Goal: Transaction & Acquisition: Purchase product/service

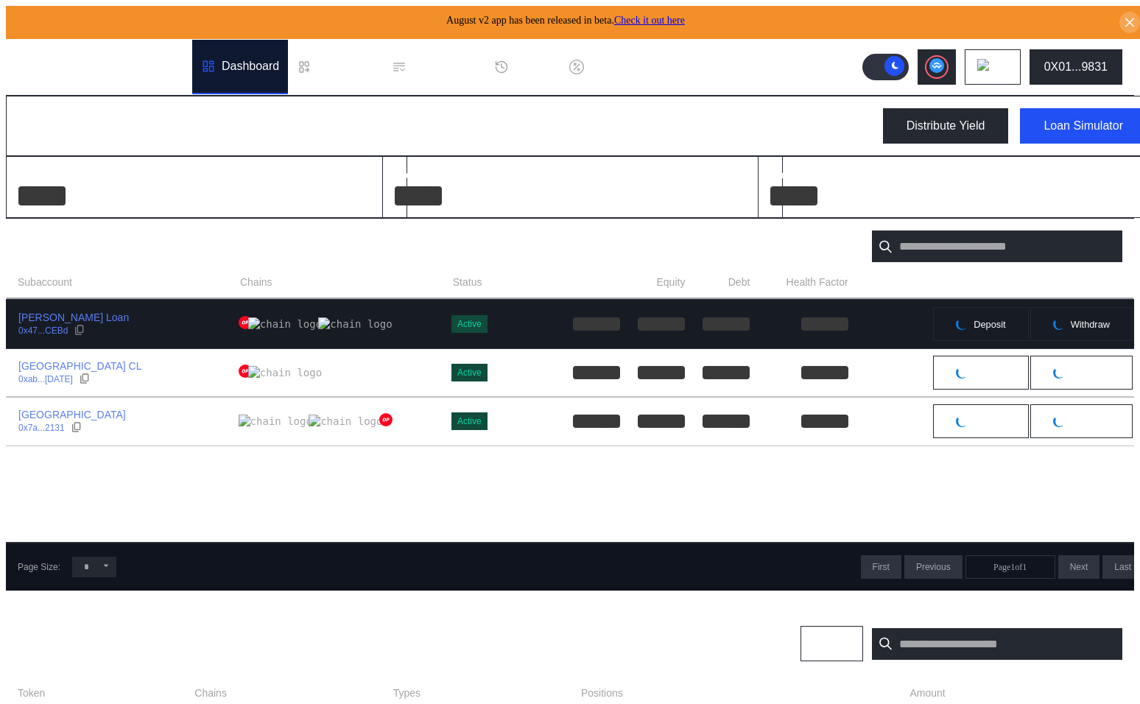
click at [178, 323] on div "Jos Velo Loan 0x47...CEBd" at bounding box center [123, 324] width 232 height 27
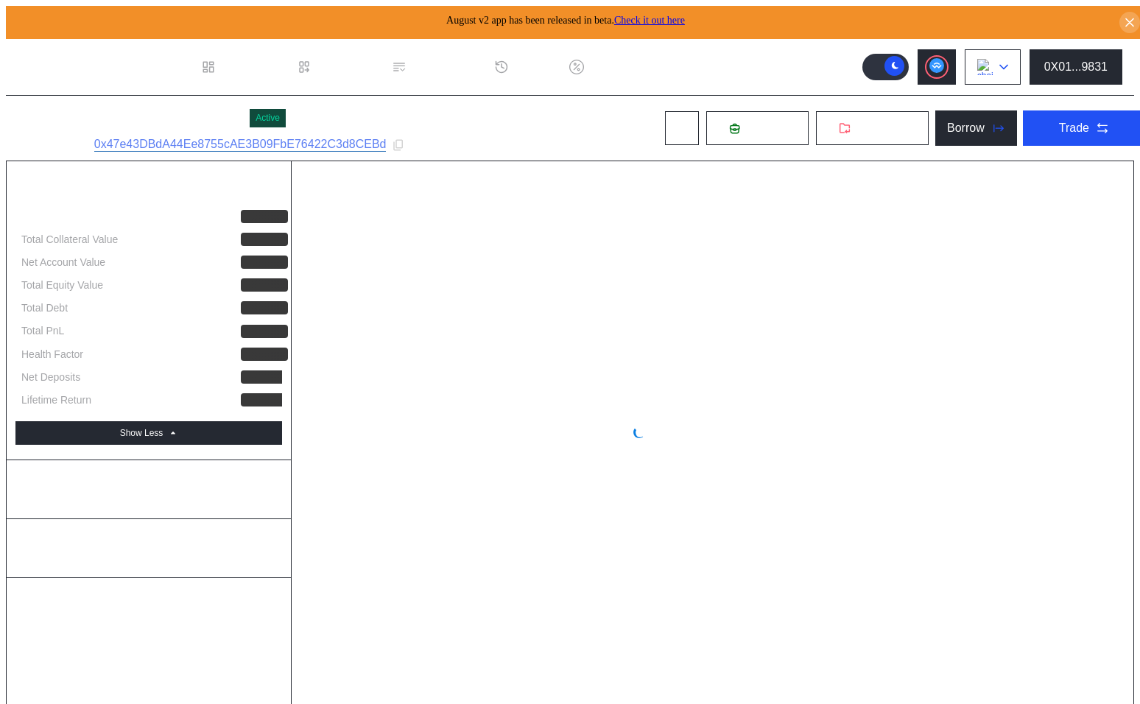
click at [1021, 56] on button at bounding box center [993, 66] width 56 height 35
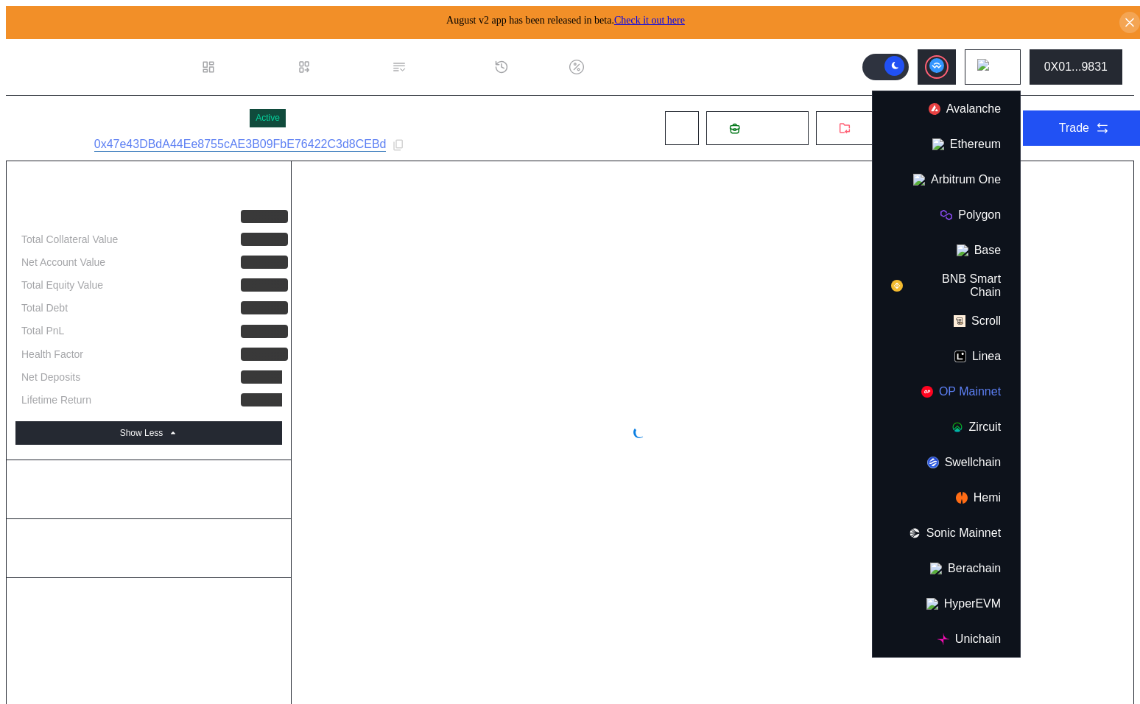
click at [981, 387] on button "OP Mainnet" at bounding box center [946, 391] width 147 height 35
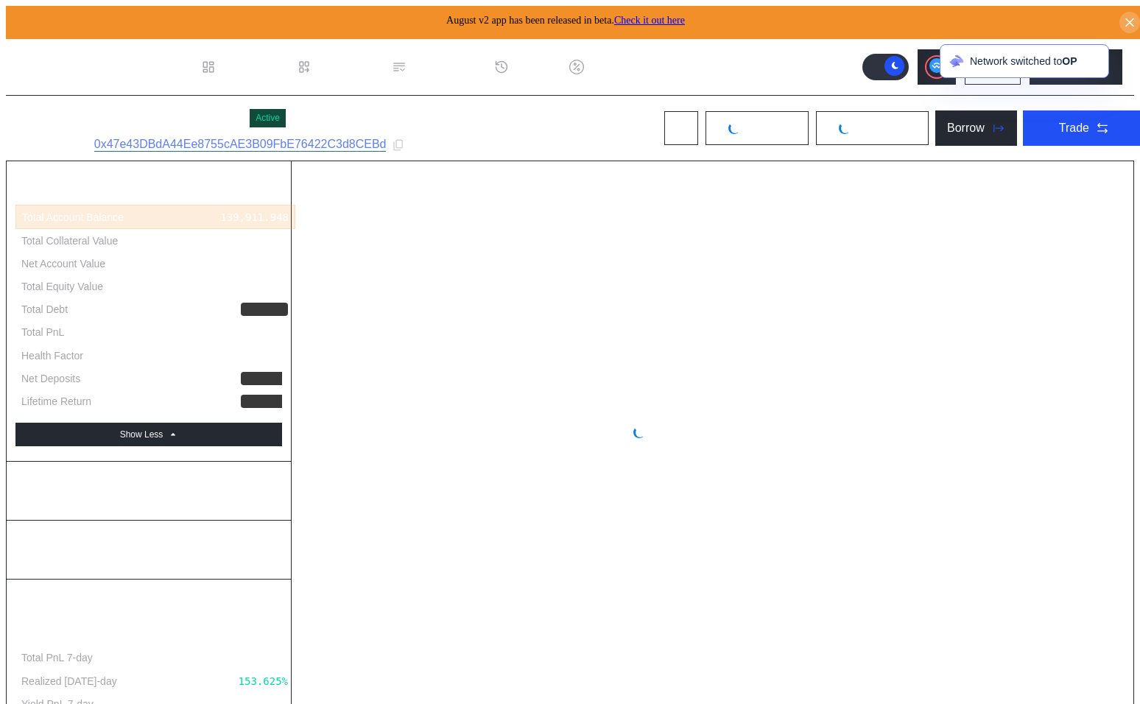
select select "*"
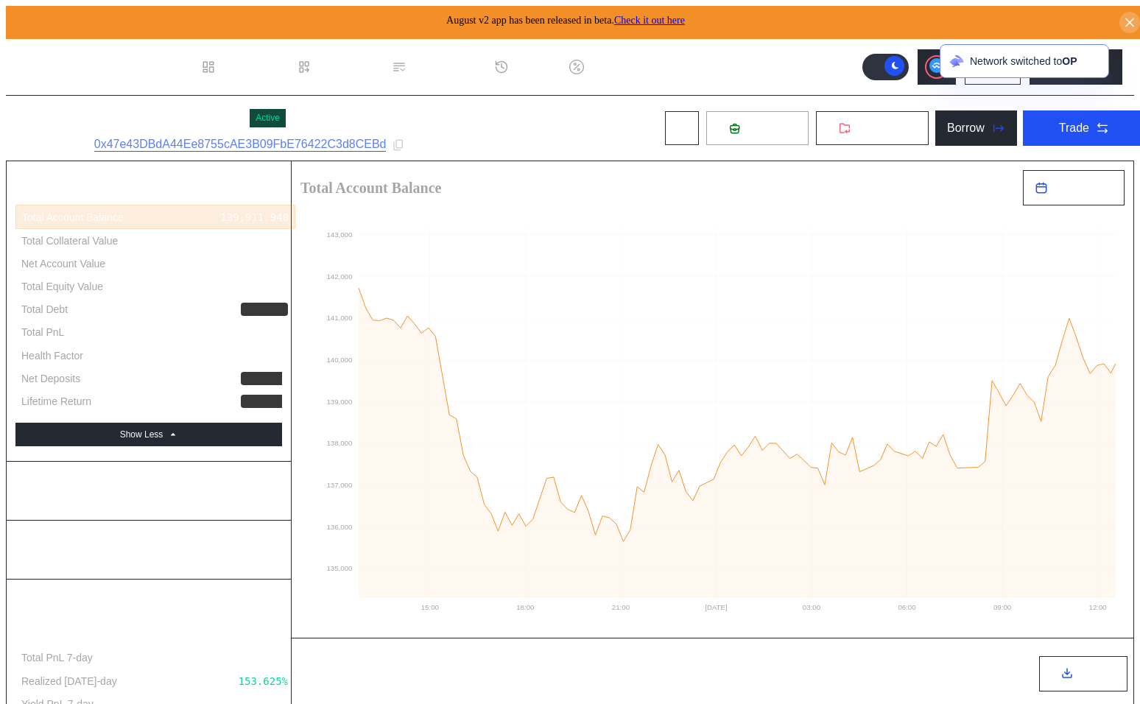
click at [764, 129] on span "Deposit" at bounding box center [766, 128] width 40 height 13
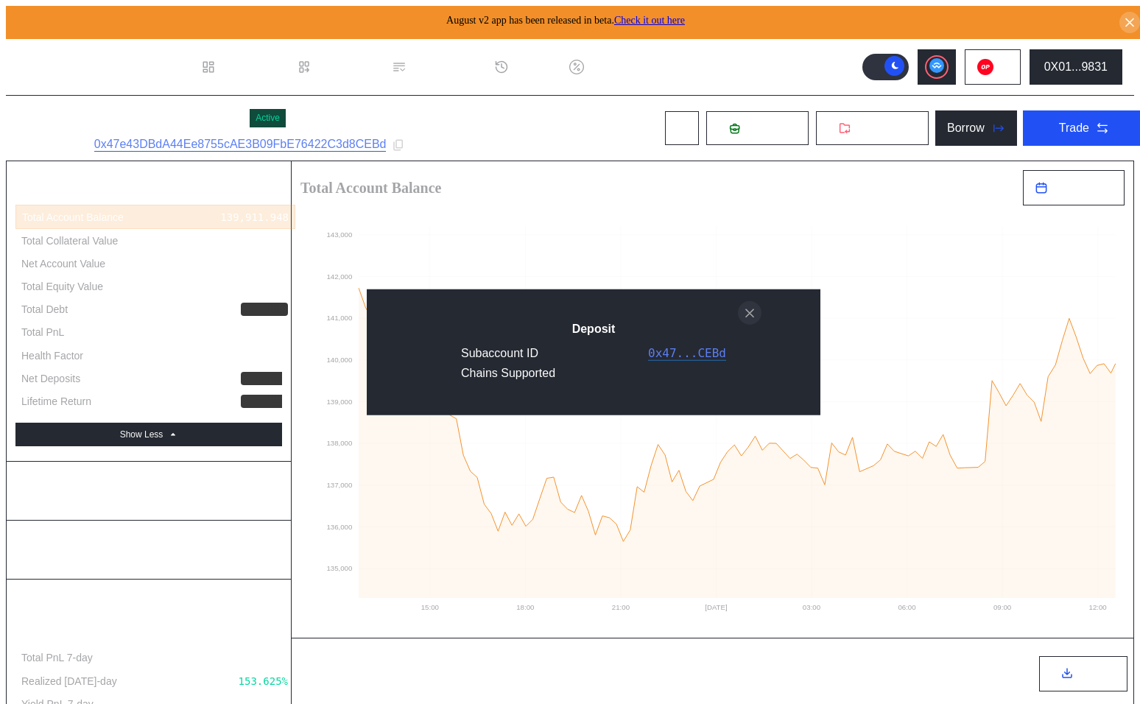
click at [745, 307] on icon "close modal" at bounding box center [749, 312] width 15 height 15
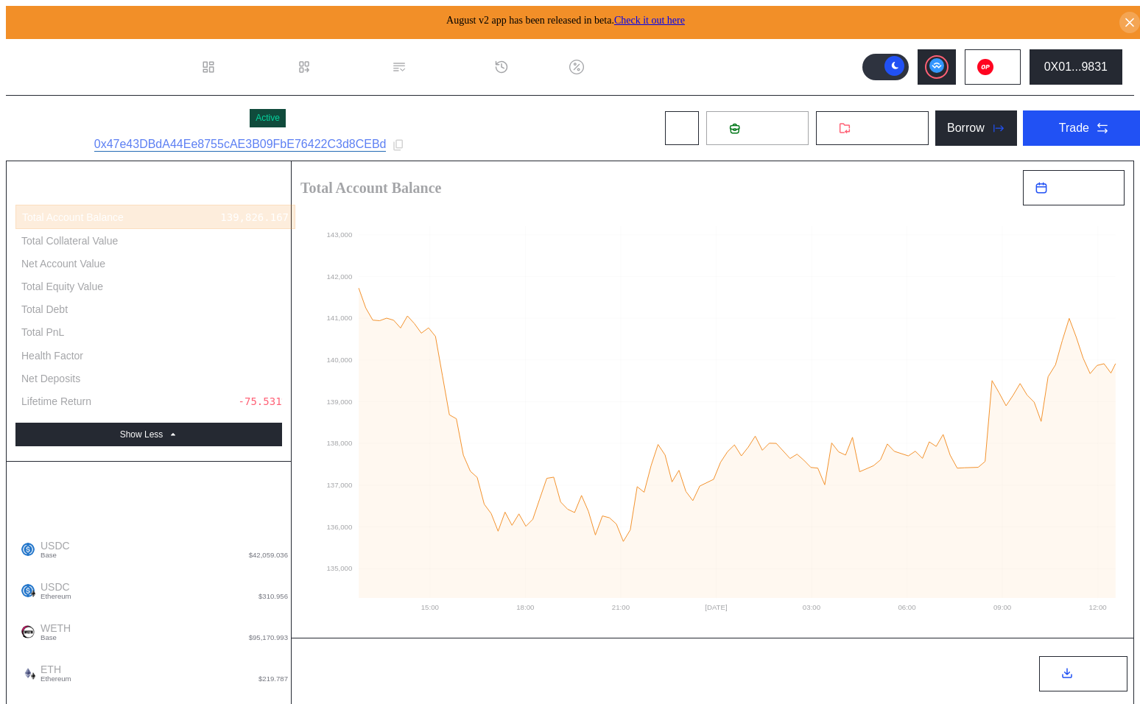
click at [746, 122] on span "Deposit" at bounding box center [766, 128] width 40 height 13
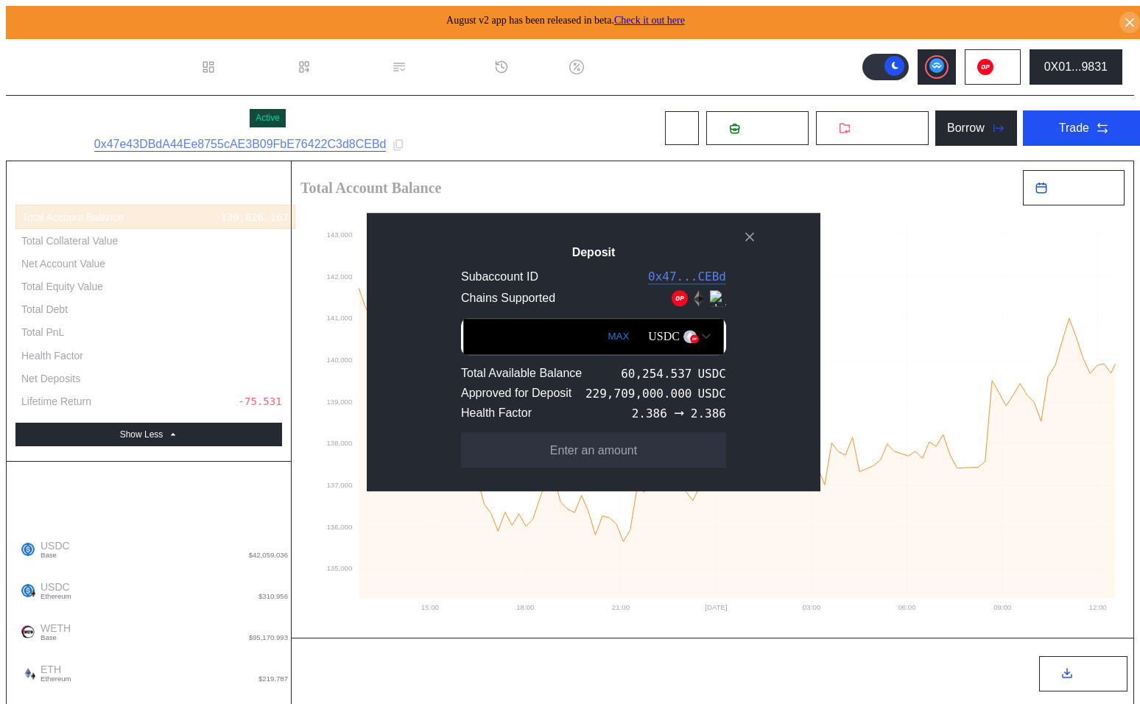
click at [648, 333] on div "USDC" at bounding box center [664, 336] width 32 height 13
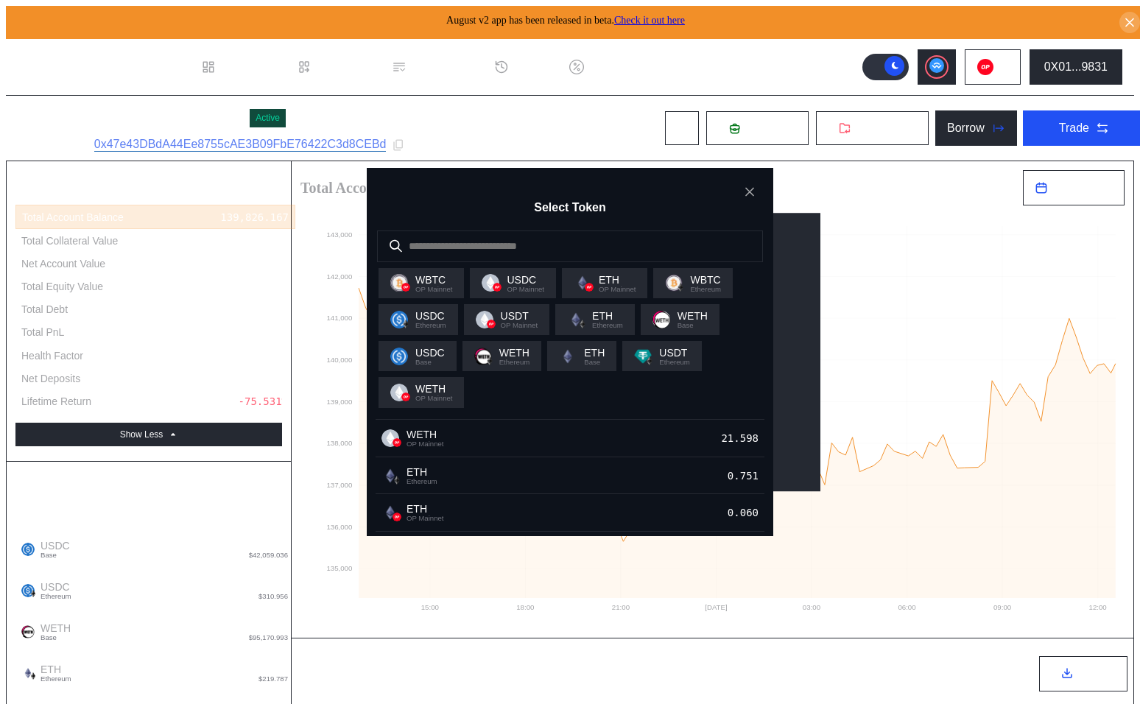
scroll to position [155, 0]
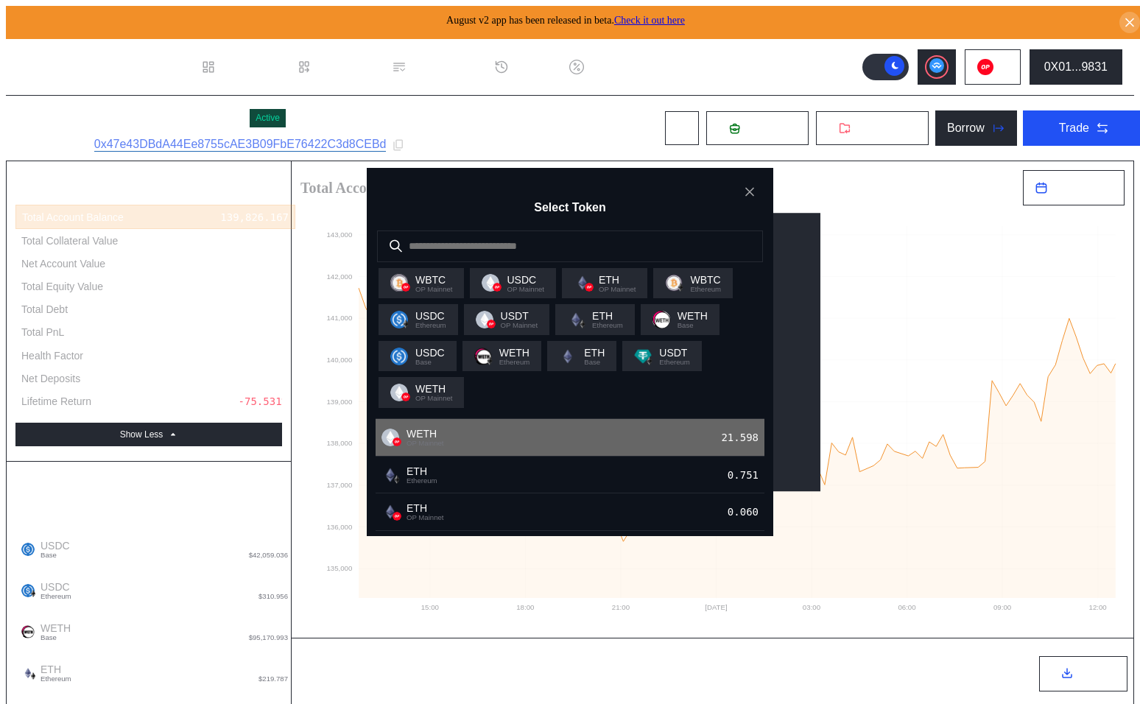
click at [549, 457] on div "WETH OP Mainnet 21.598" at bounding box center [570, 438] width 389 height 38
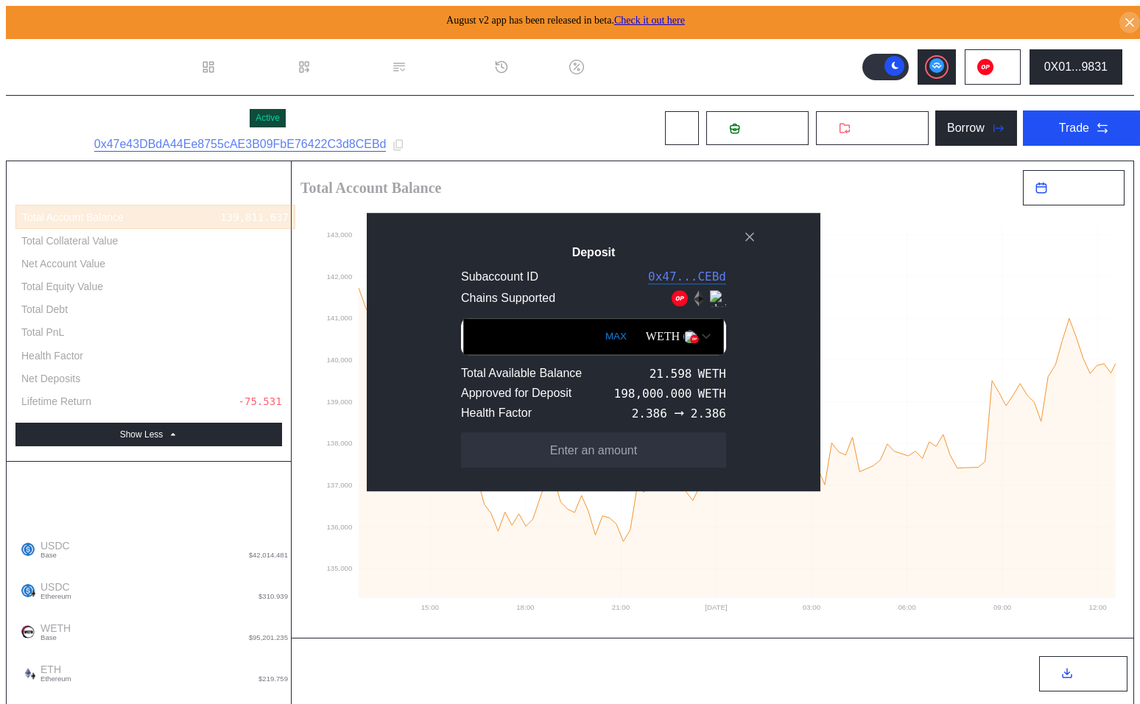
click at [601, 331] on button "MAX" at bounding box center [616, 337] width 30 height 34
type input "**********"
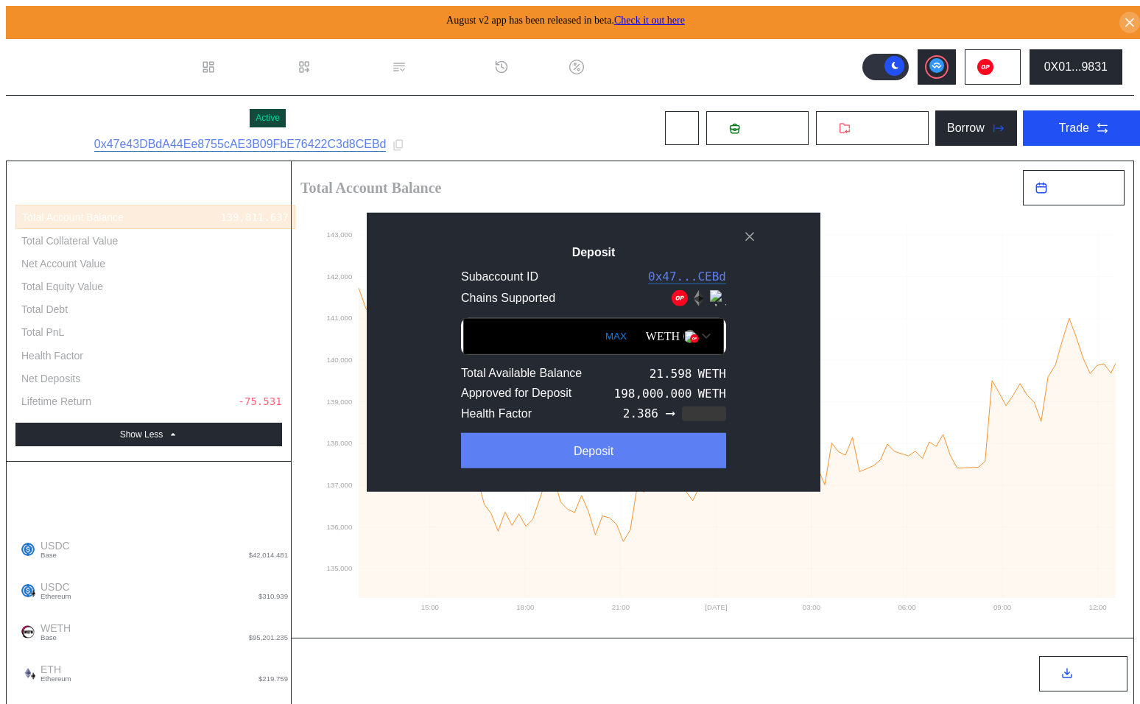
click at [597, 463] on button "Deposit" at bounding box center [593, 449] width 265 height 35
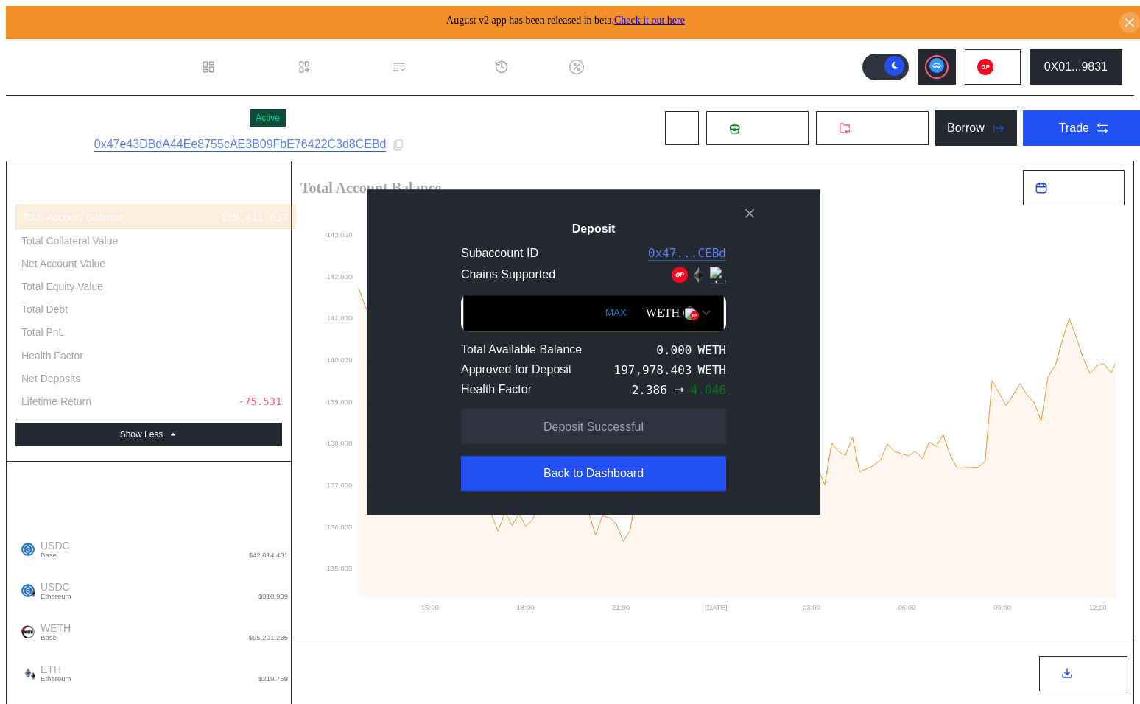
click at [647, 317] on div "WETH" at bounding box center [663, 312] width 34 height 13
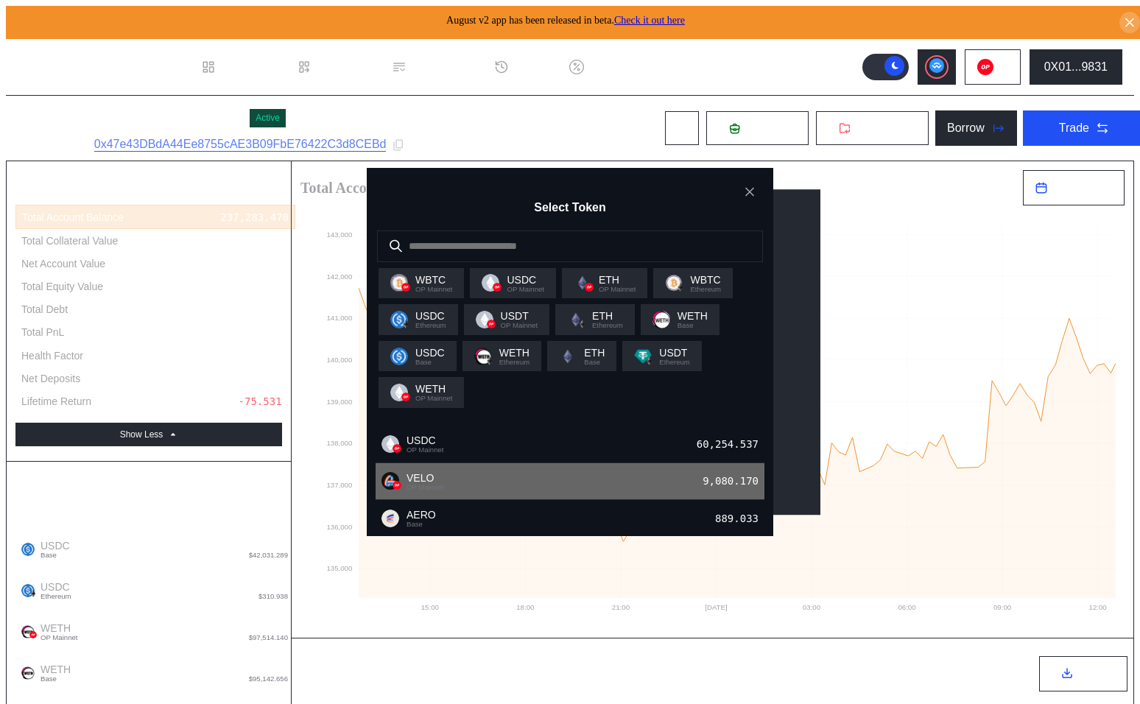
click at [521, 478] on div "VELO OP Mainnet 9,080.170" at bounding box center [570, 482] width 389 height 38
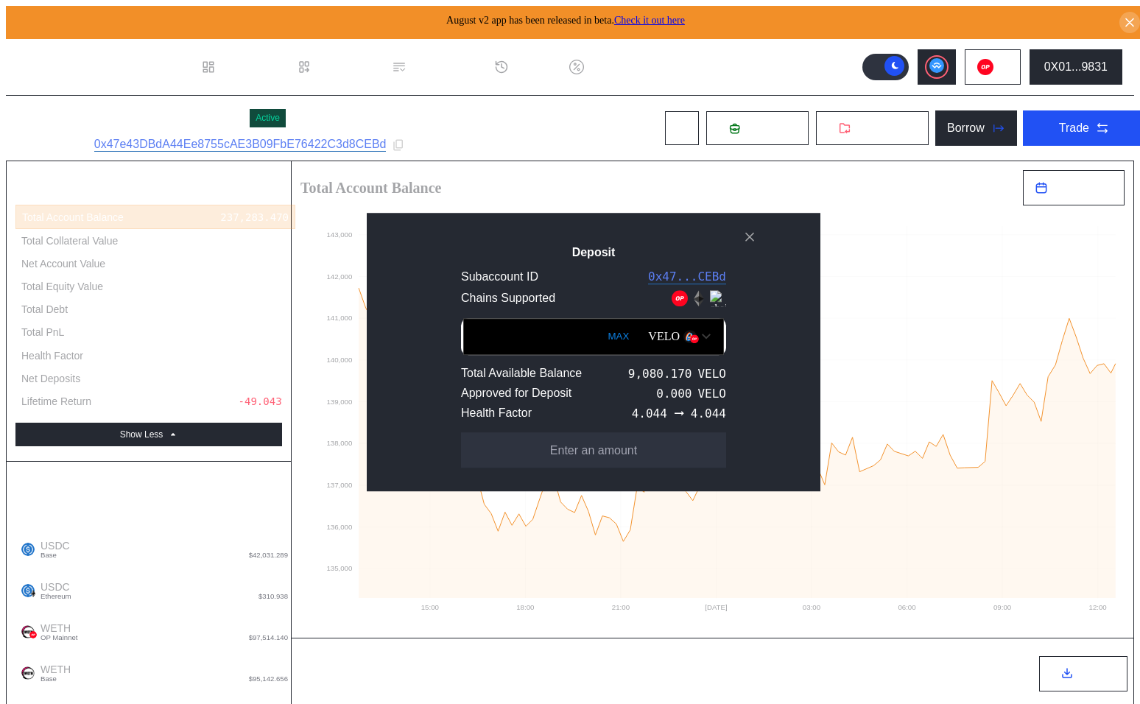
click at [653, 337] on div "VELO" at bounding box center [664, 336] width 32 height 13
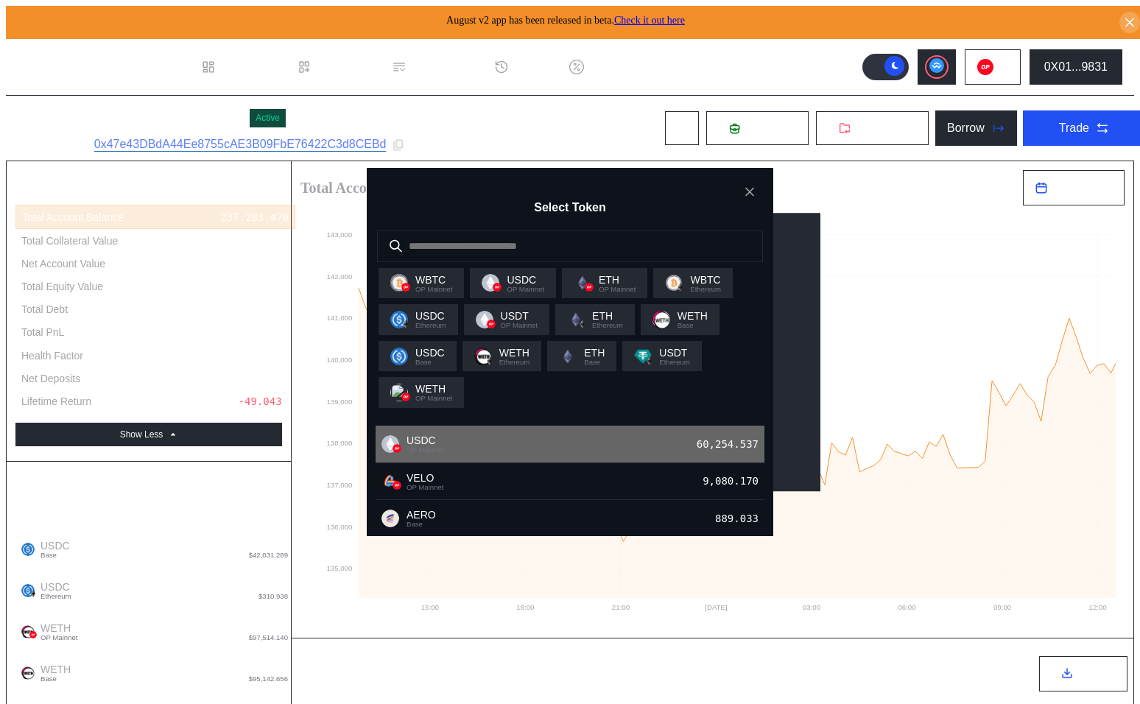
click at [525, 463] on div "USDC OP Mainnet 60,254.537" at bounding box center [570, 445] width 389 height 38
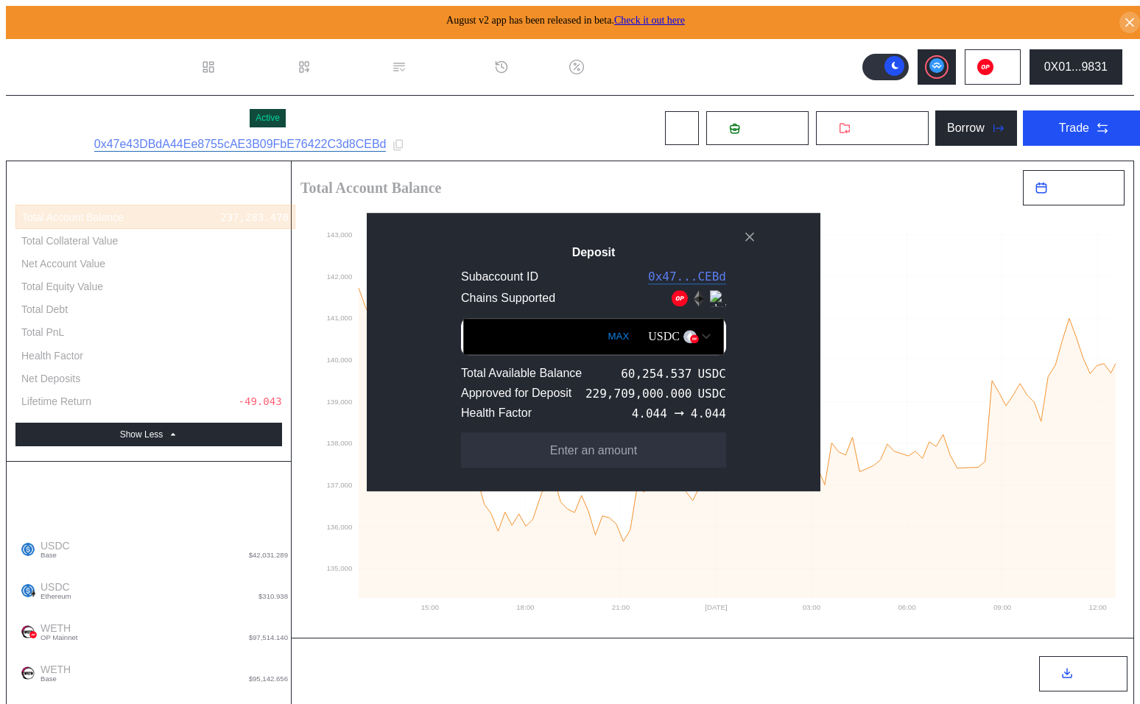
click at [603, 334] on button "MAX" at bounding box center [618, 337] width 30 height 34
type input "**********"
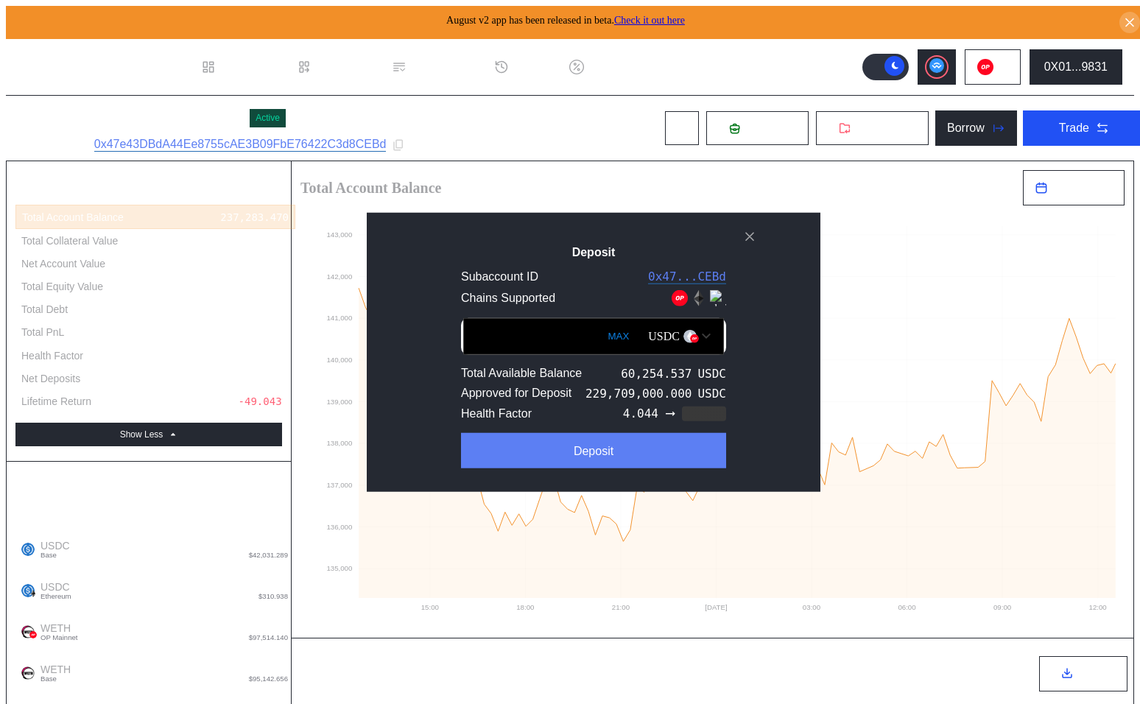
click at [594, 460] on button "Deposit" at bounding box center [593, 449] width 265 height 35
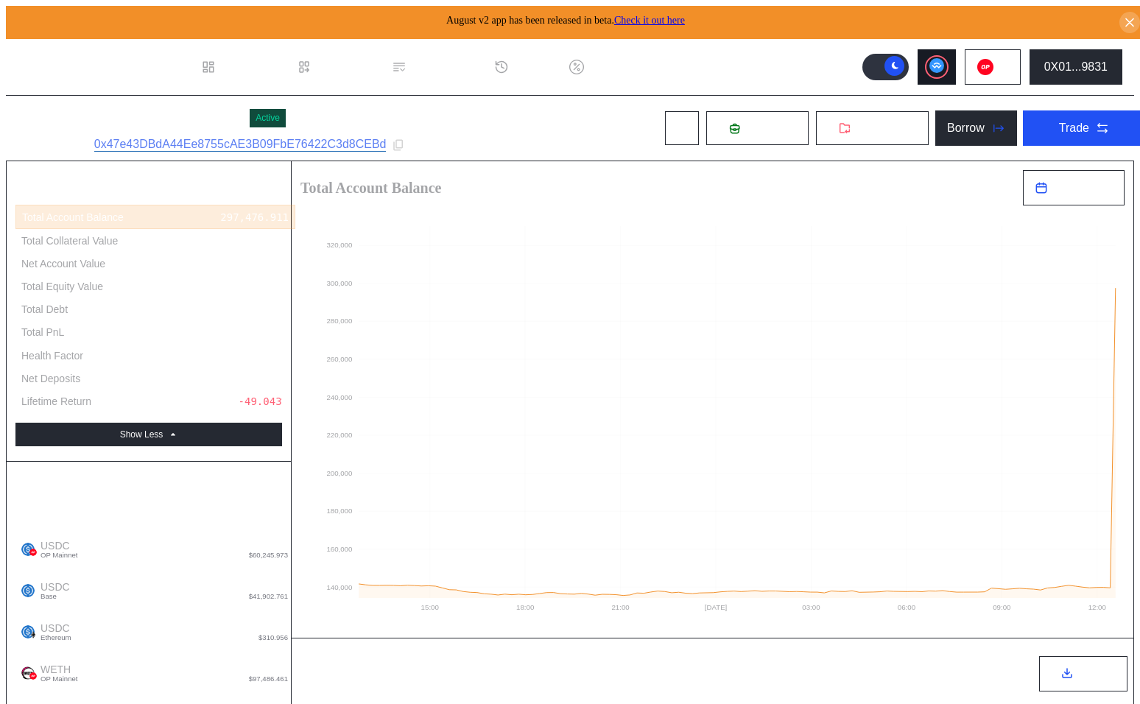
click at [942, 63] on icon at bounding box center [936, 65] width 15 height 15
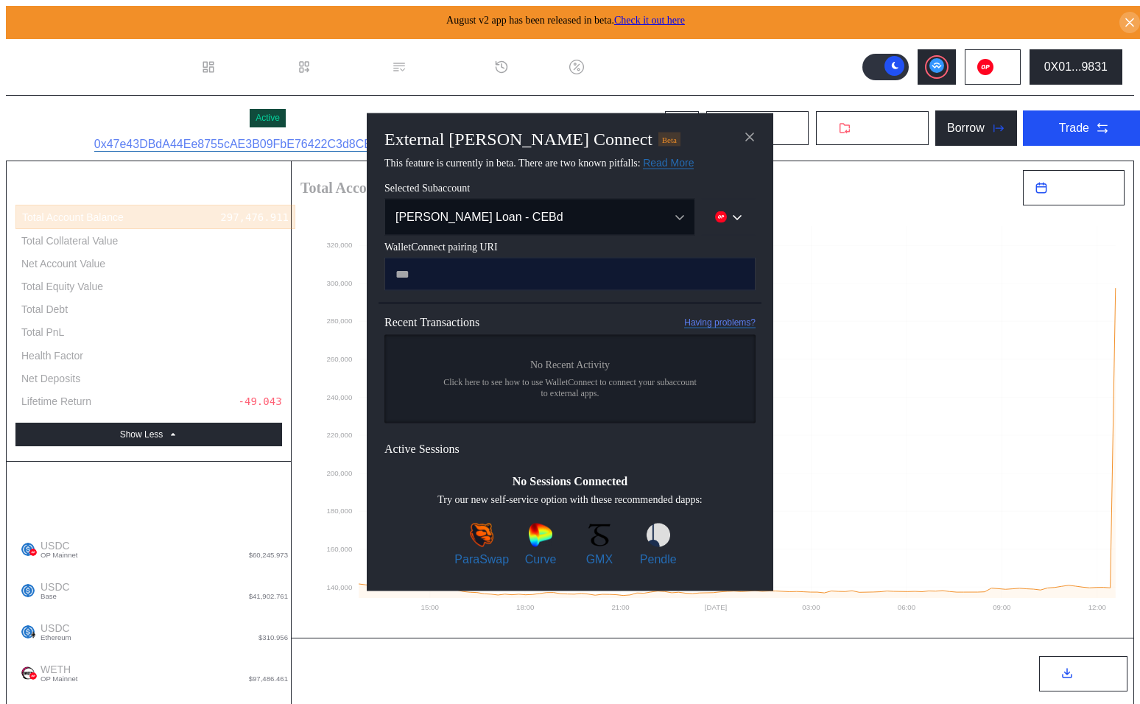
type input "**********"
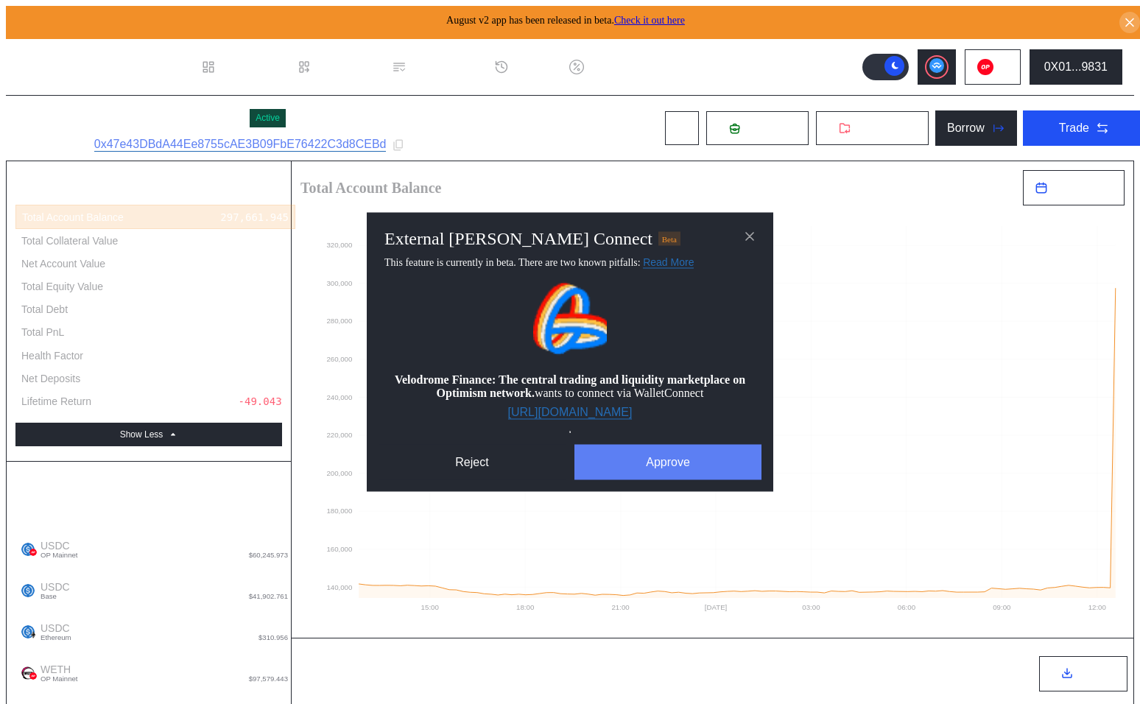
click at [706, 472] on button "Approve" at bounding box center [667, 462] width 187 height 35
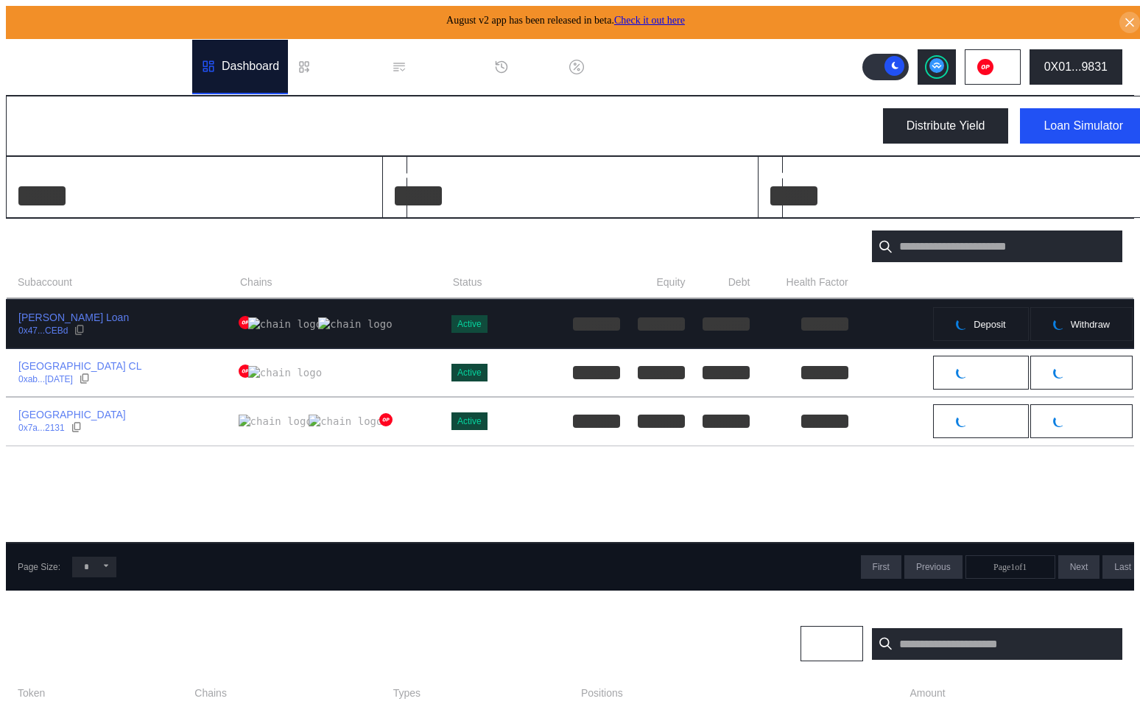
click at [502, 311] on td at bounding box center [561, 324] width 119 height 49
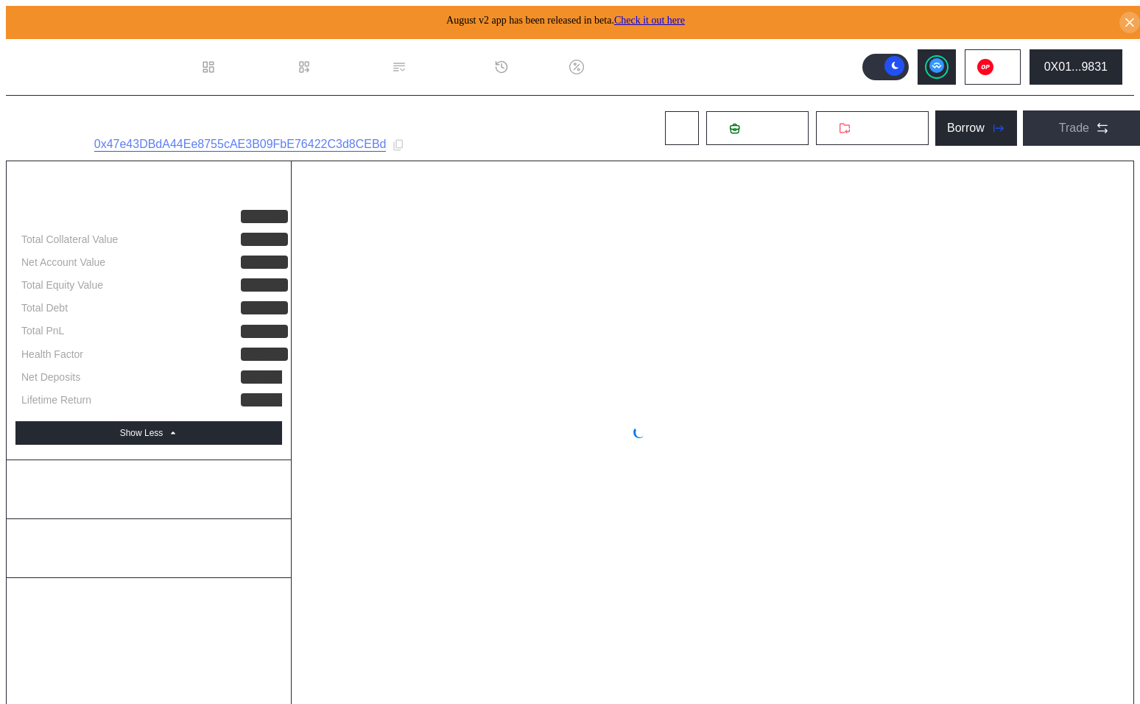
select select "*"
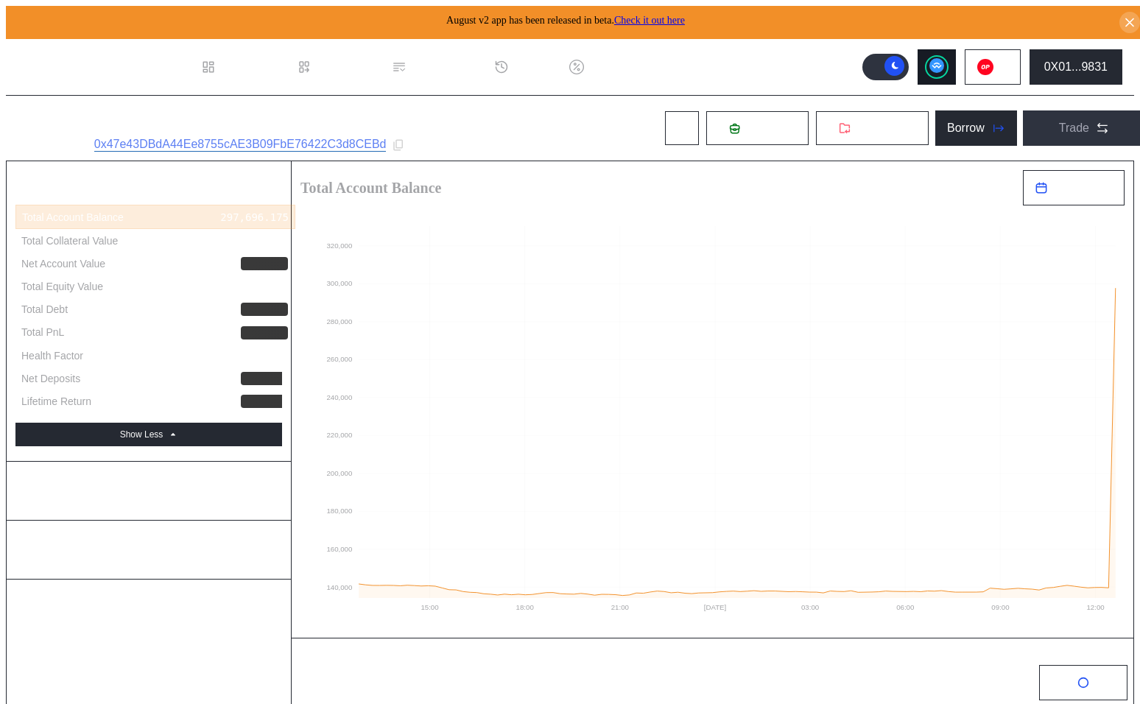
click at [944, 66] on circle at bounding box center [936, 65] width 15 height 15
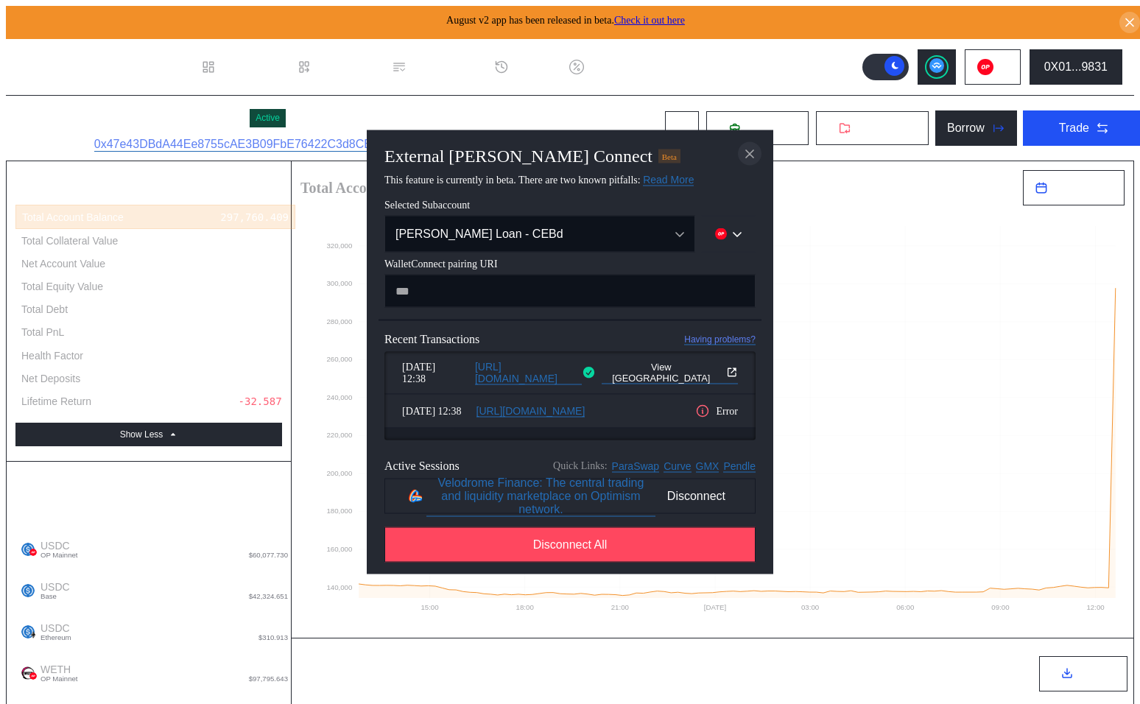
click at [749, 146] on icon "close modal" at bounding box center [749, 153] width 15 height 15
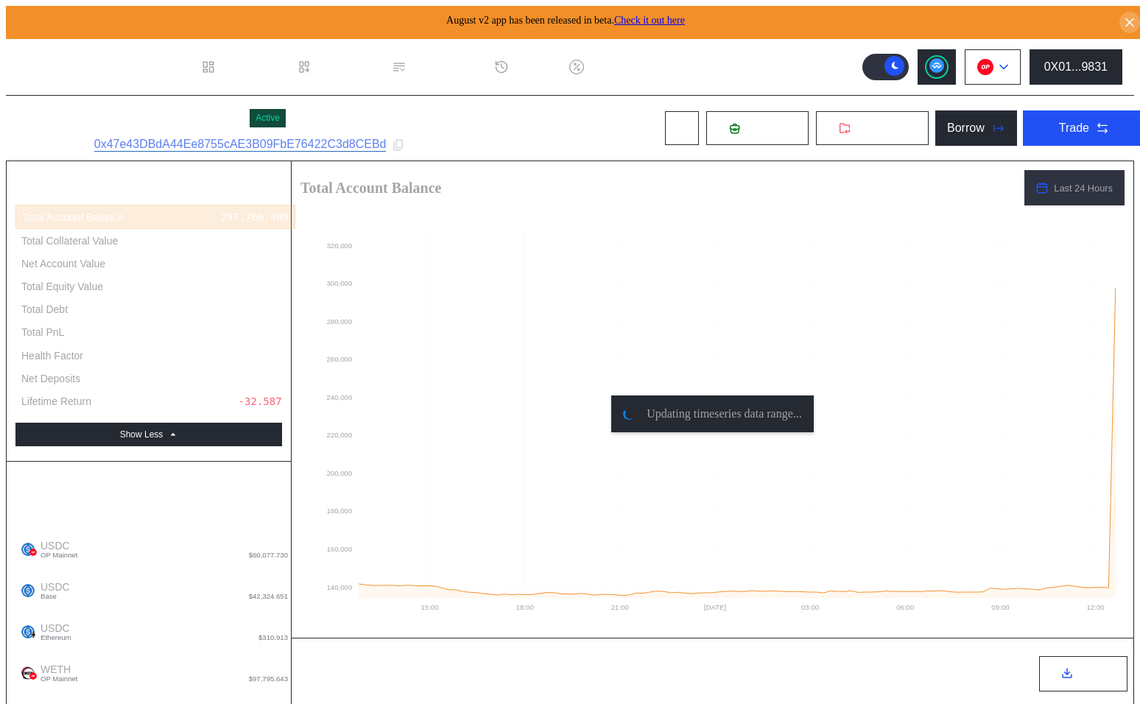
click at [994, 63] on img at bounding box center [985, 67] width 16 height 16
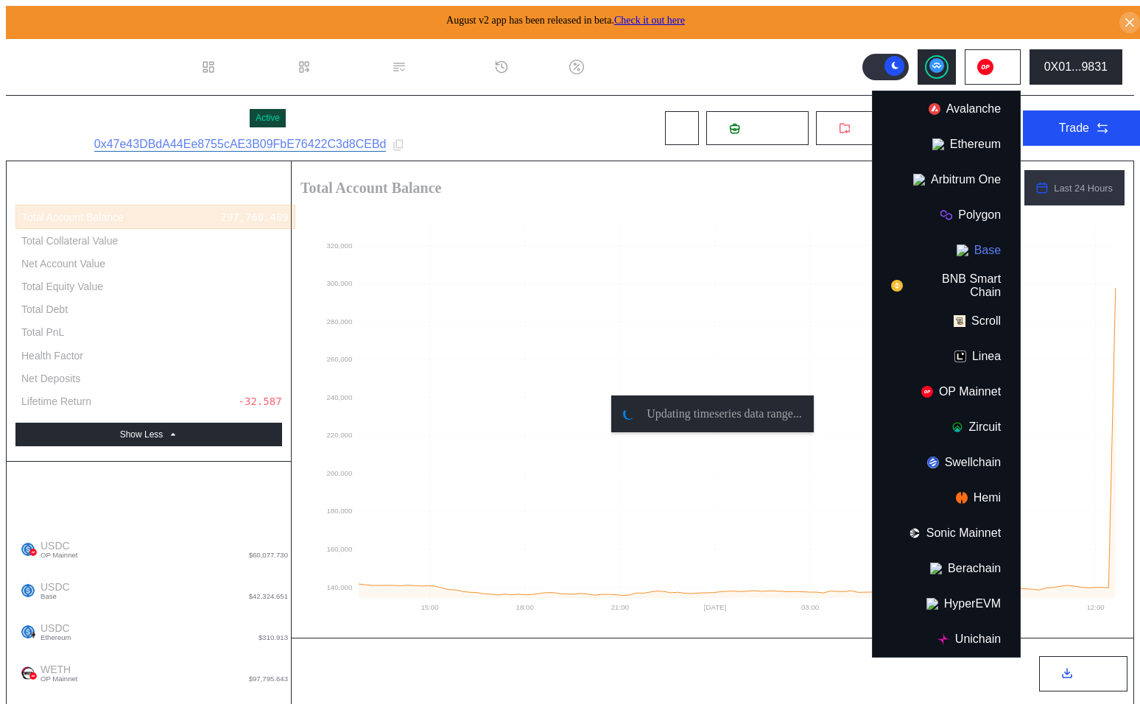
click at [983, 241] on button "Base" at bounding box center [946, 250] width 147 height 35
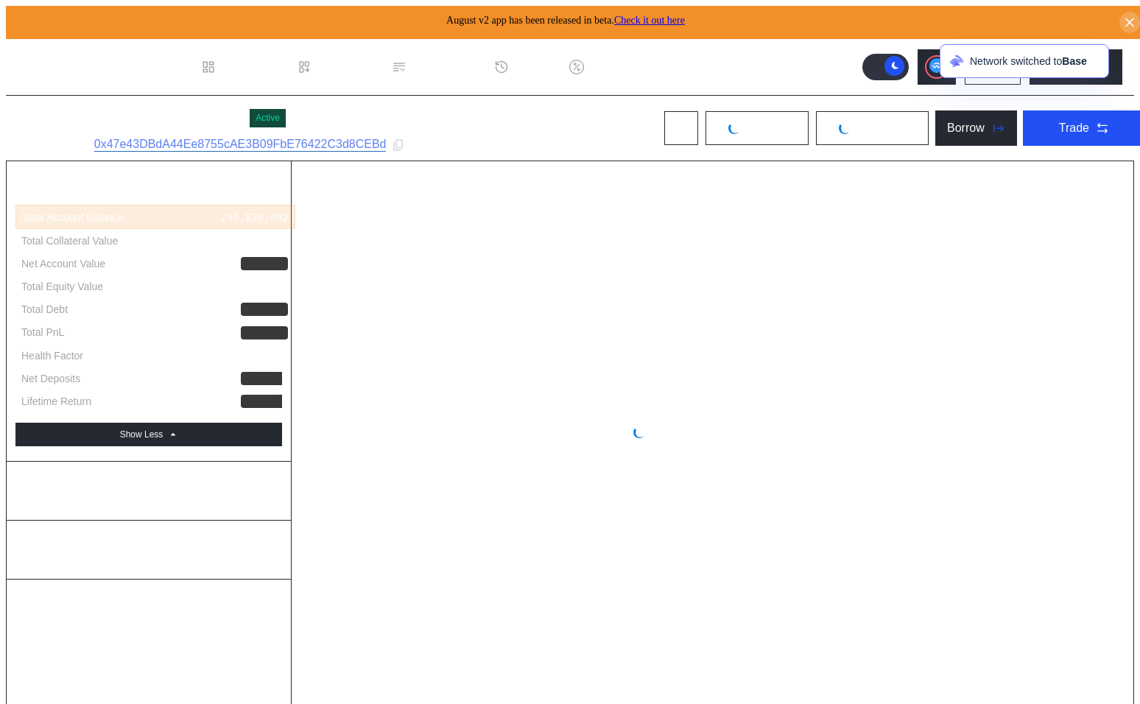
select select "*"
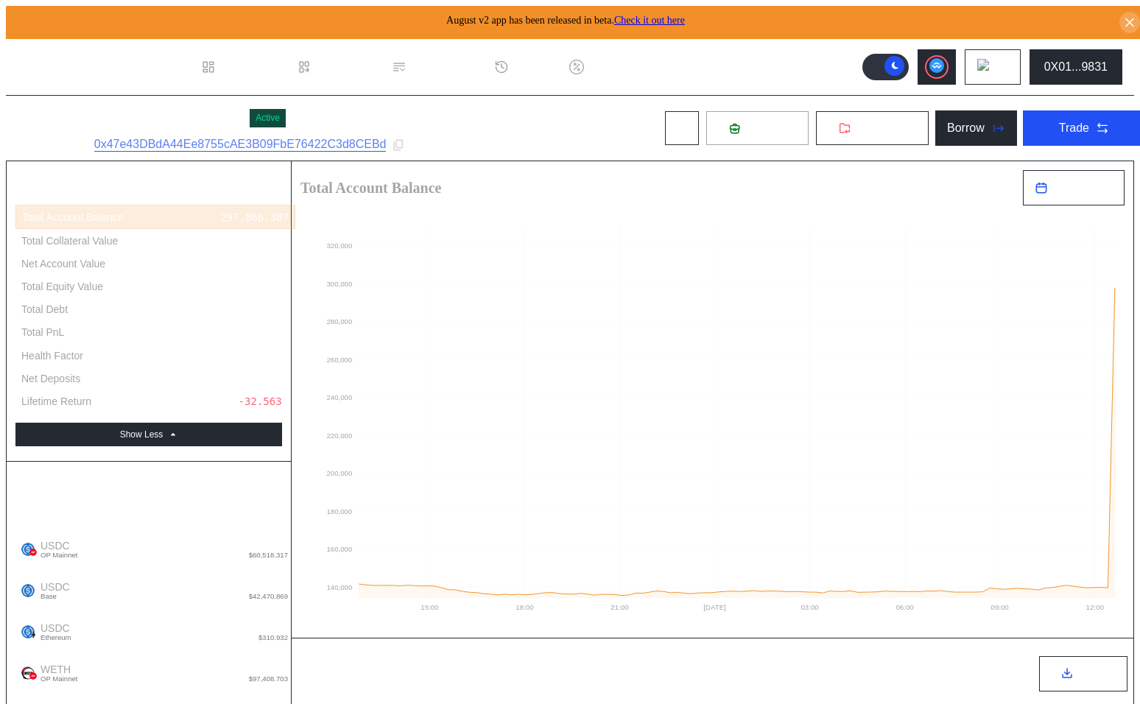
click at [748, 114] on button "Deposit" at bounding box center [758, 127] width 104 height 35
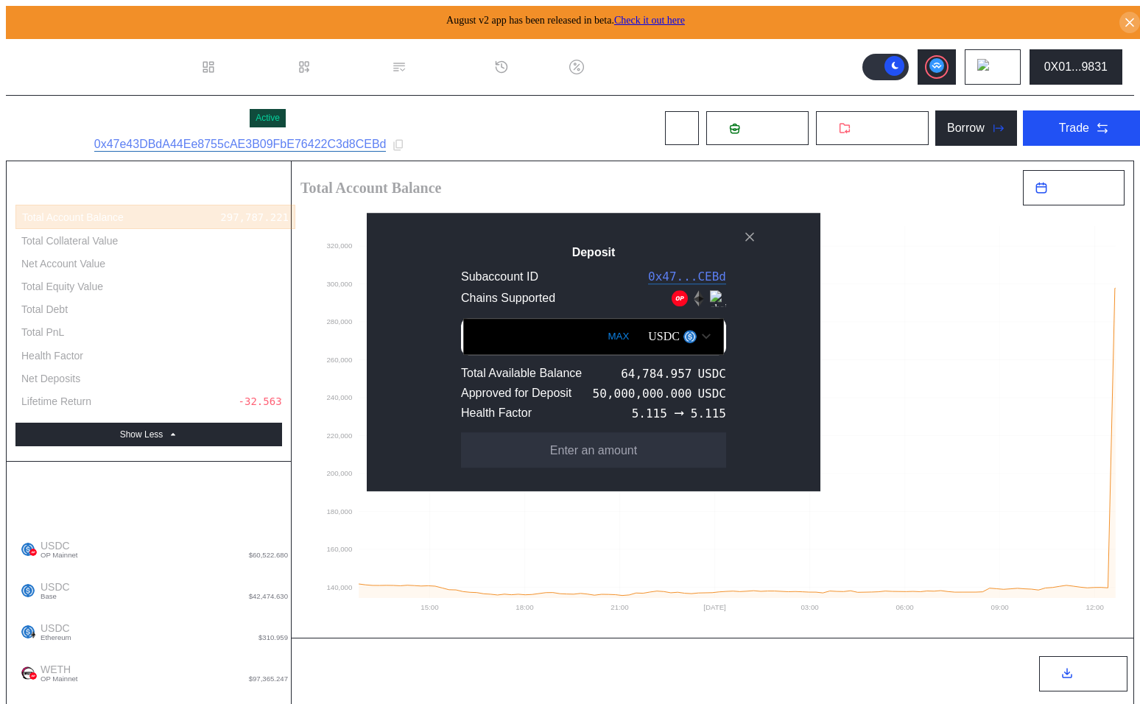
click at [603, 330] on button "MAX" at bounding box center [618, 337] width 30 height 34
type input "**********"
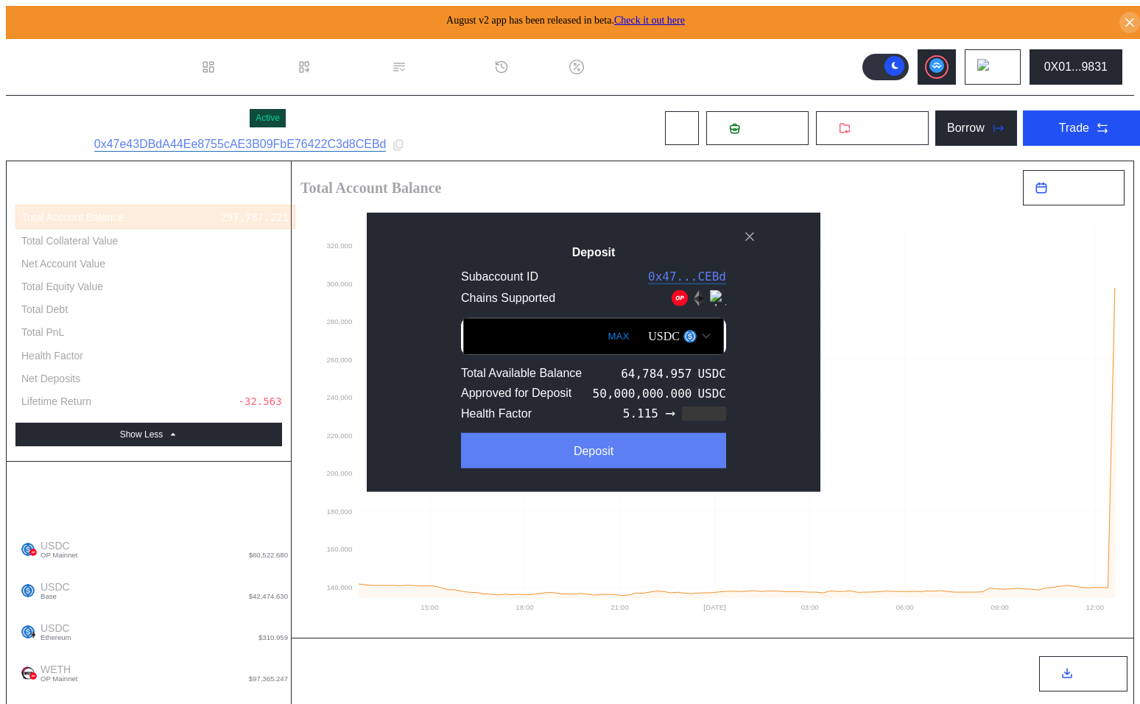
click at [580, 457] on div "Deposit" at bounding box center [594, 450] width 40 height 13
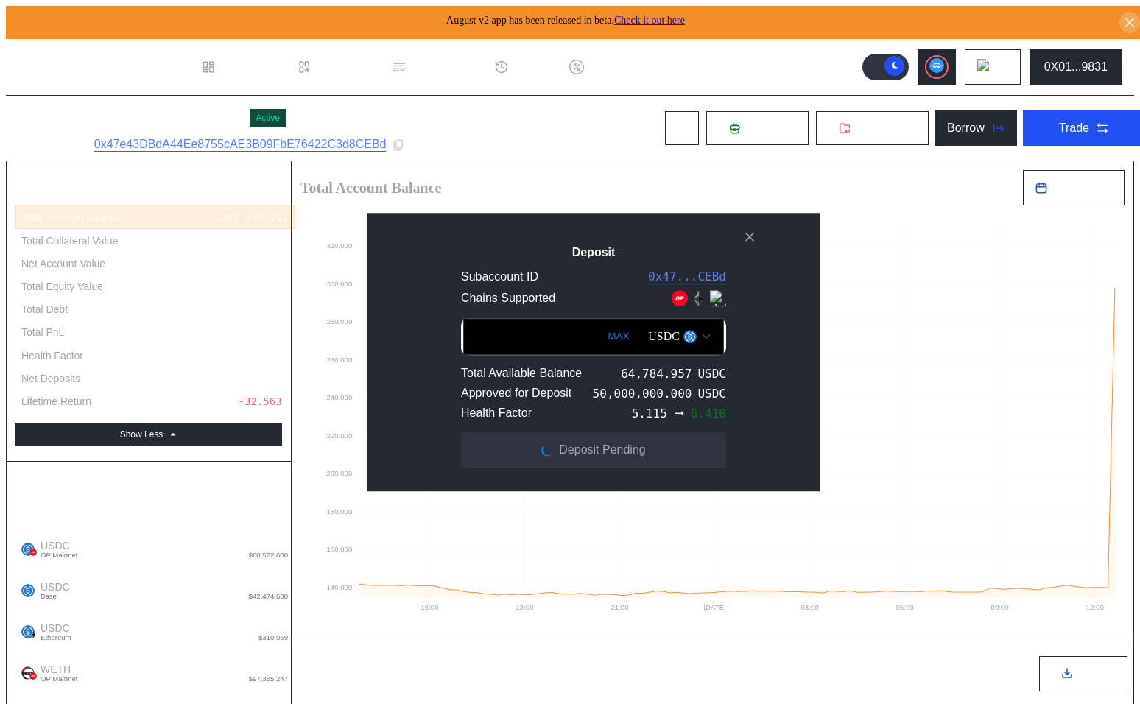
click at [650, 336] on div "USDC" at bounding box center [664, 336] width 32 height 13
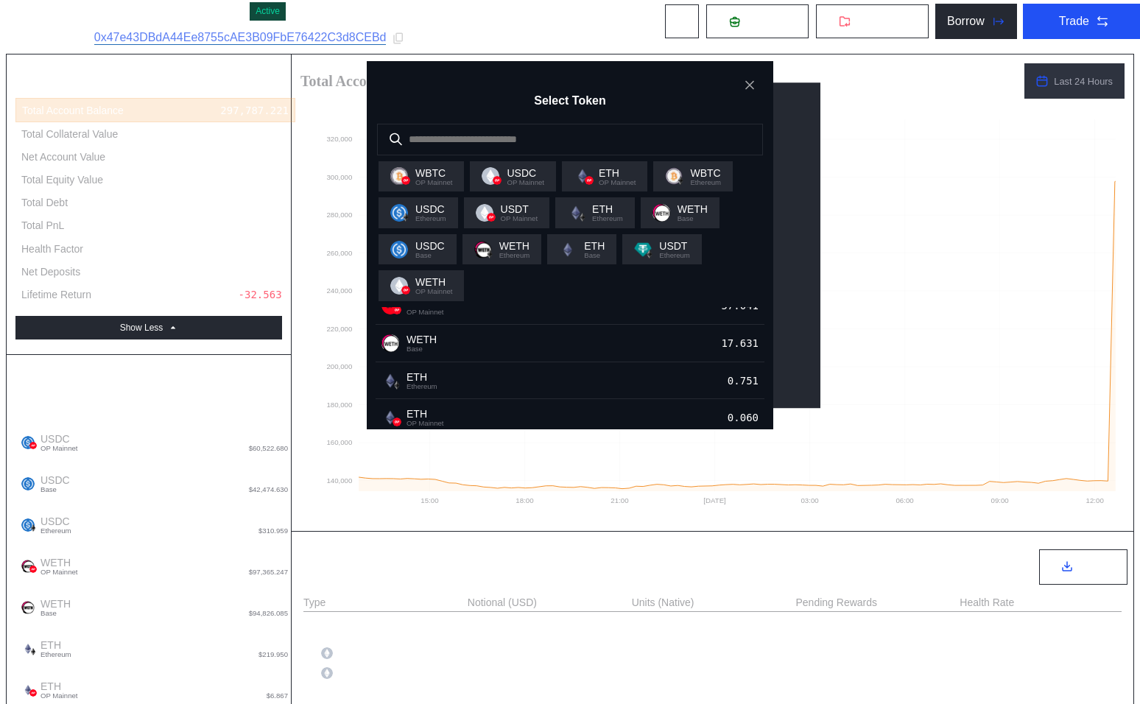
scroll to position [139, 0]
click at [594, 366] on div "WETH Base 17.631" at bounding box center [570, 347] width 389 height 38
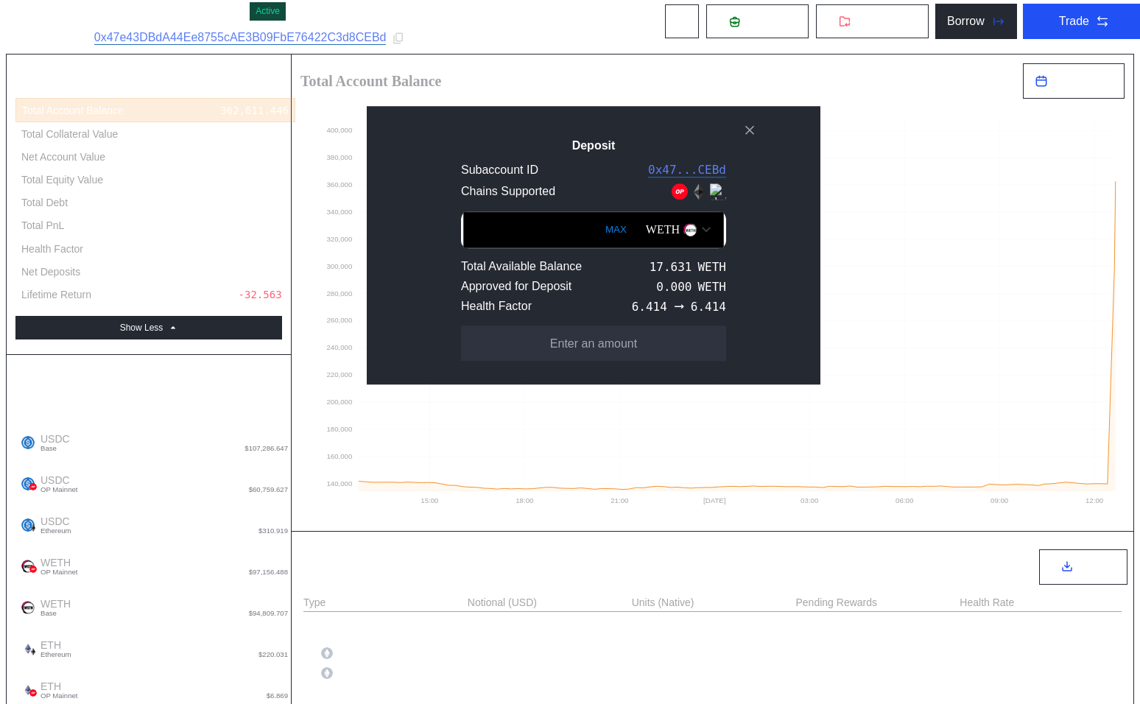
click at [601, 247] on button "MAX" at bounding box center [616, 230] width 30 height 34
type input "**********"
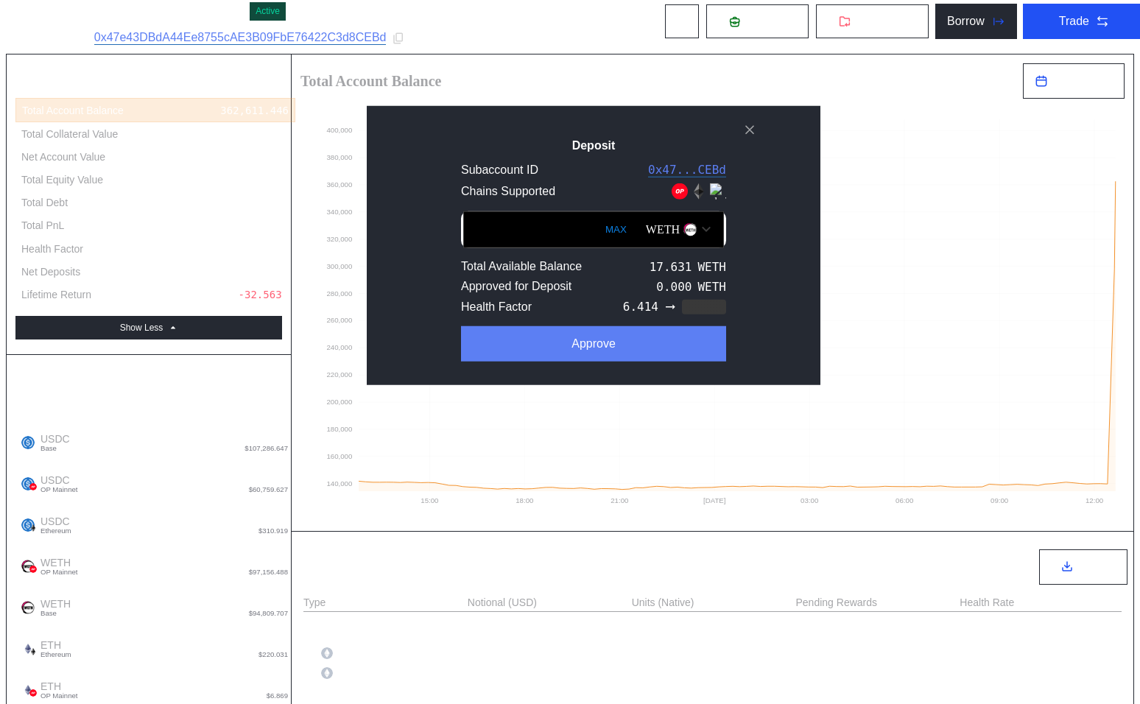
click at [555, 361] on button "Approve" at bounding box center [593, 343] width 265 height 35
click at [596, 361] on button "Deposit" at bounding box center [593, 343] width 265 height 35
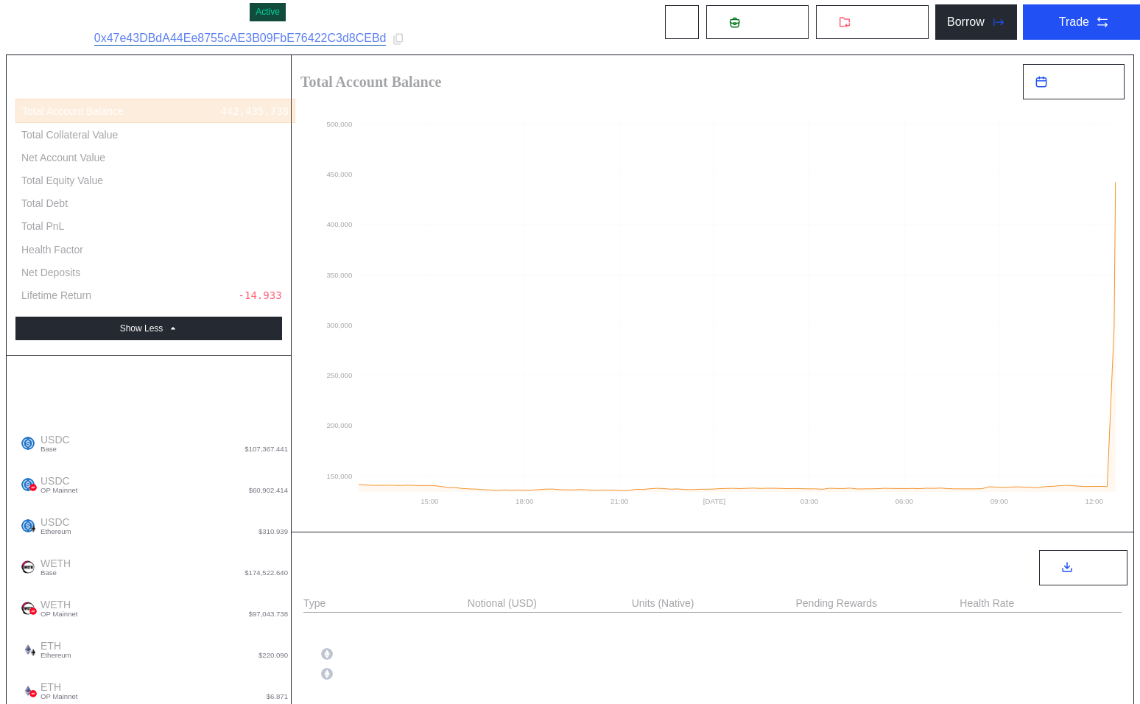
scroll to position [0, 0]
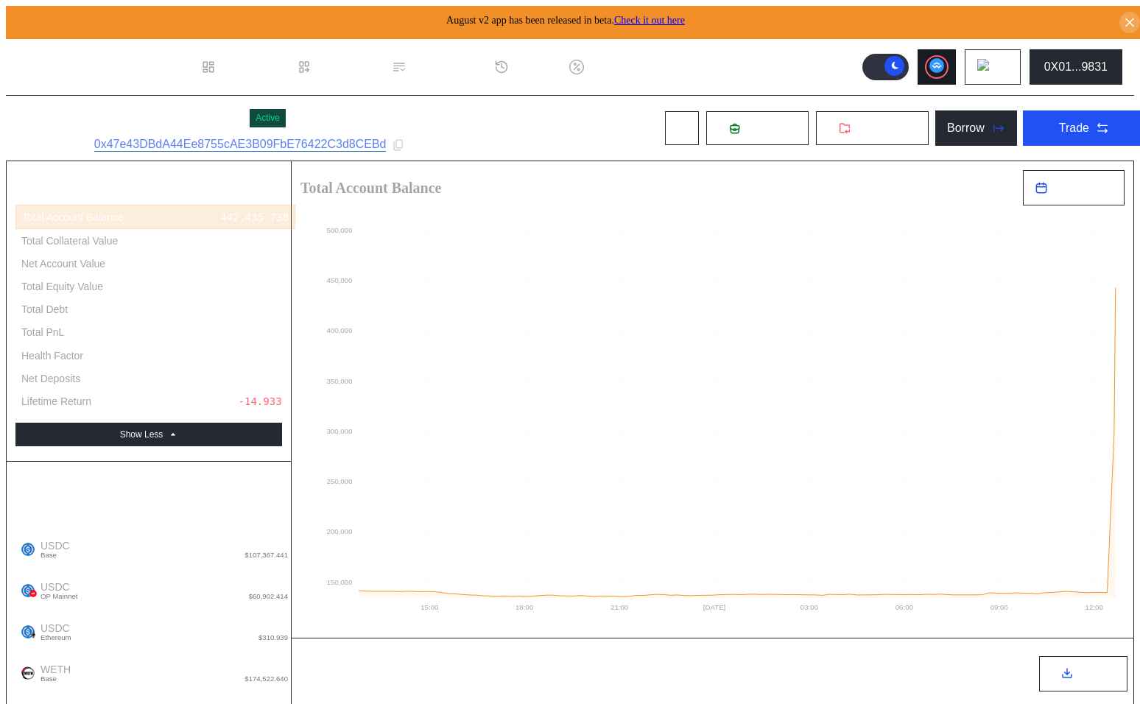
click at [944, 60] on circle at bounding box center [936, 65] width 15 height 15
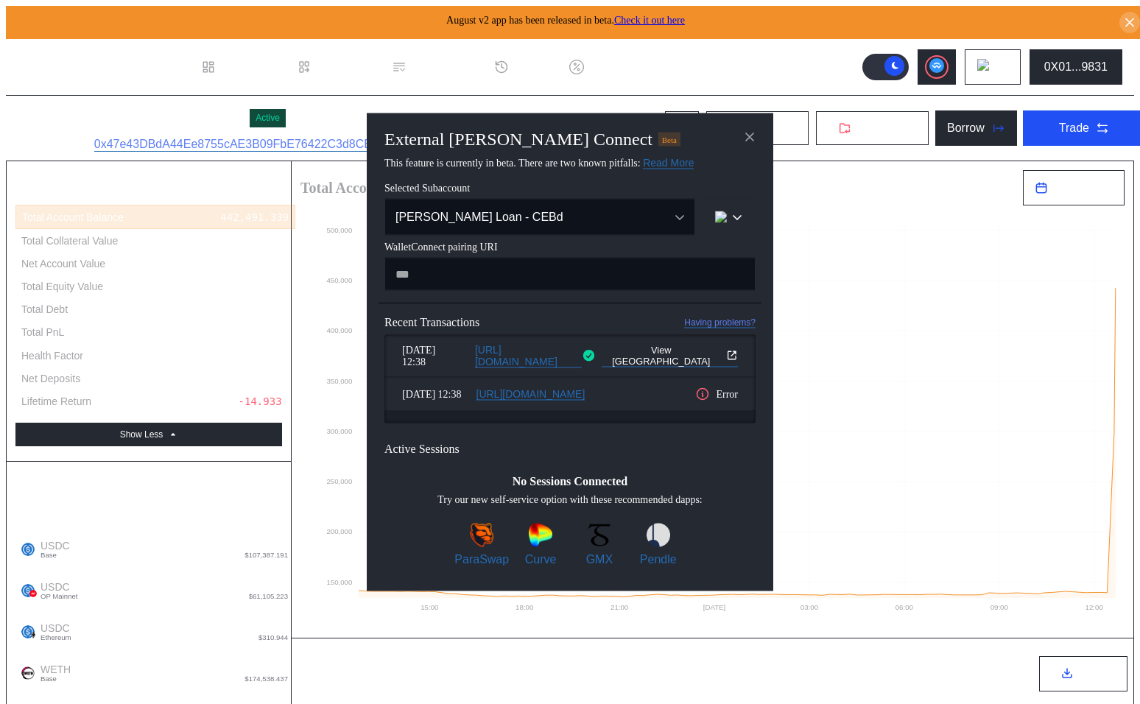
type input "**********"
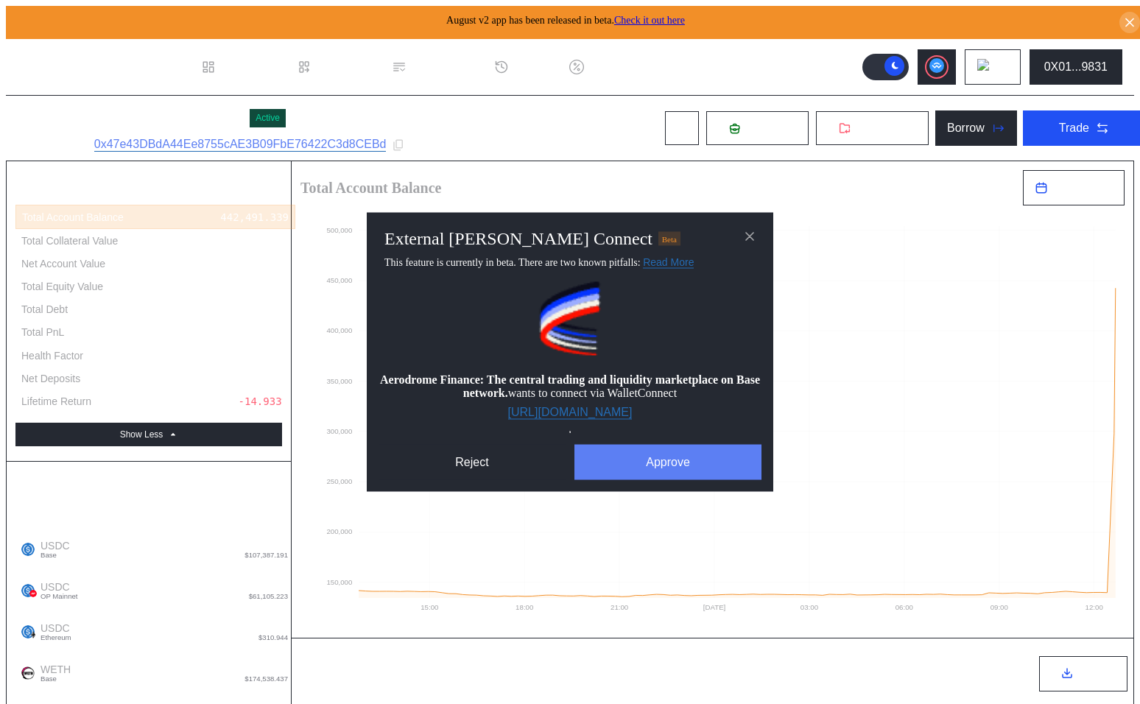
click at [658, 472] on button "Approve" at bounding box center [667, 462] width 187 height 35
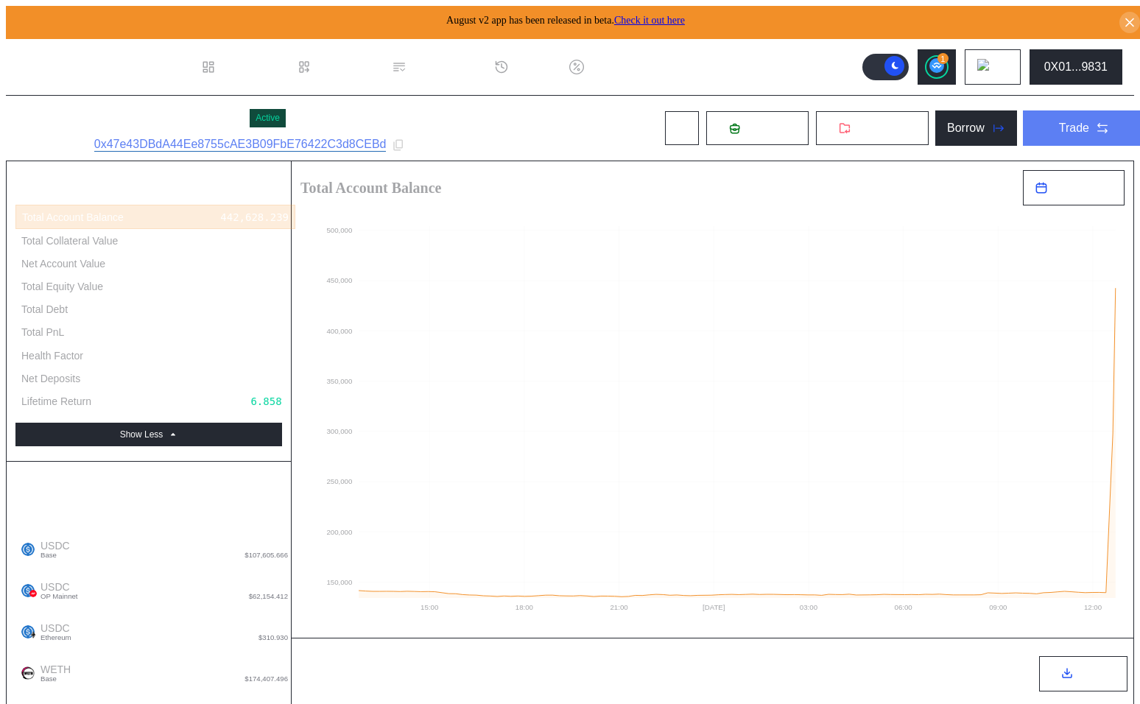
click at [1059, 122] on div "Trade" at bounding box center [1074, 128] width 30 height 13
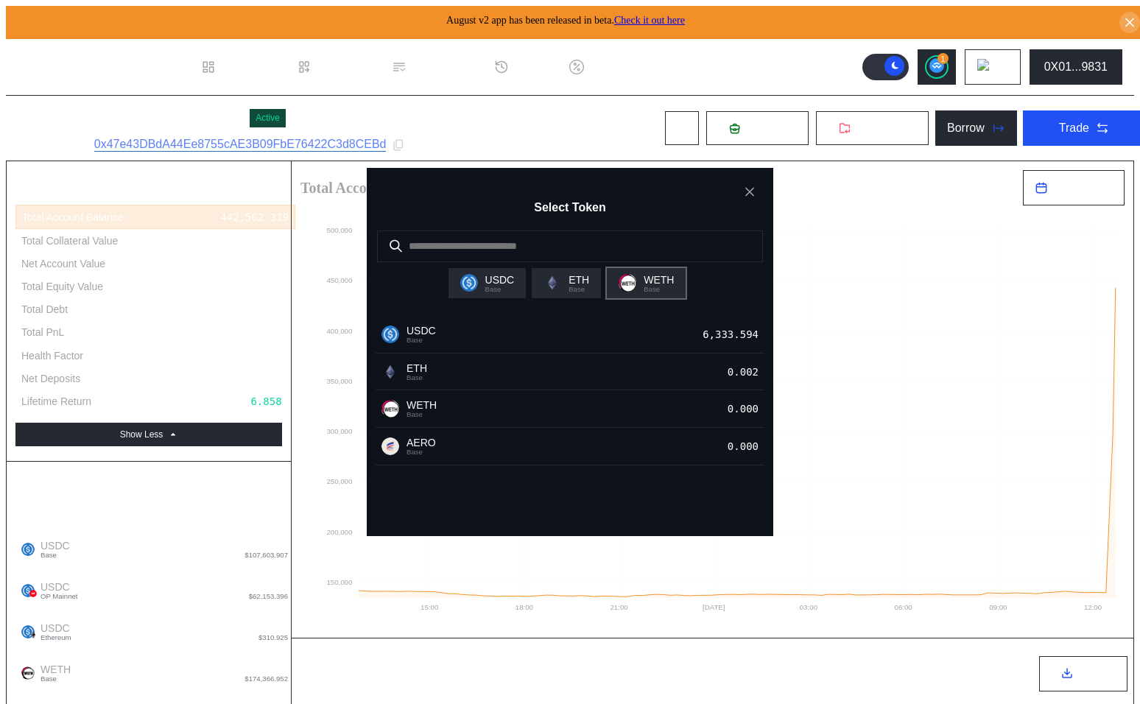
click at [641, 289] on div "WETH Base" at bounding box center [646, 283] width 55 height 19
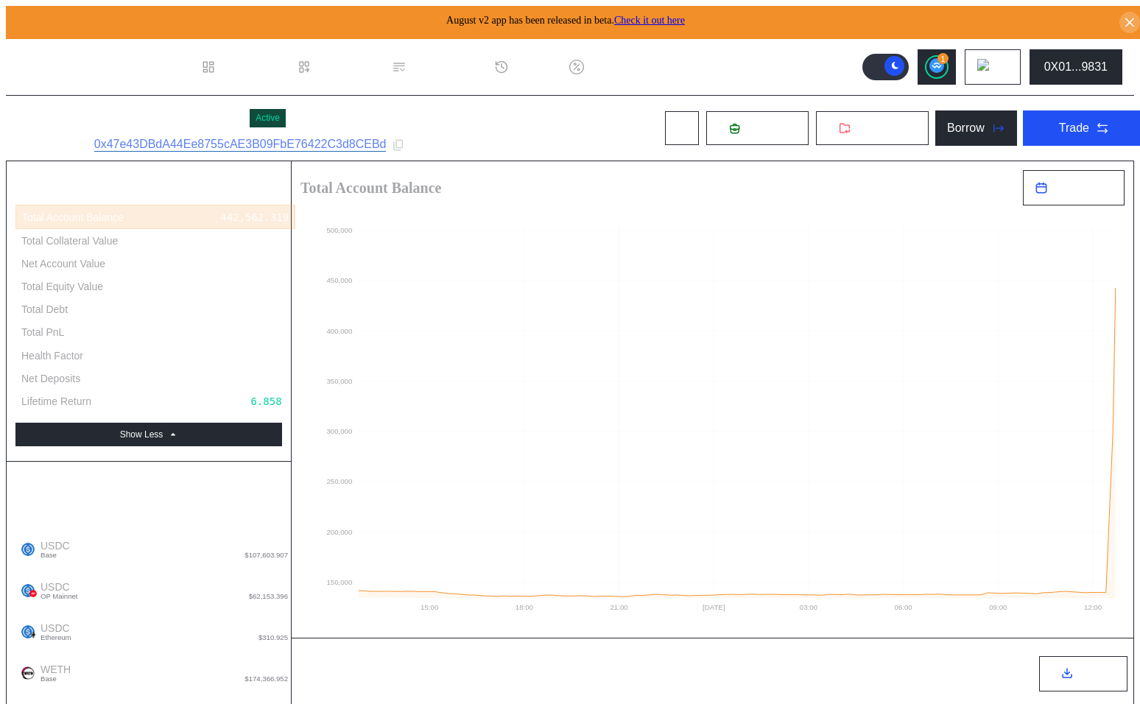
type input "*****"
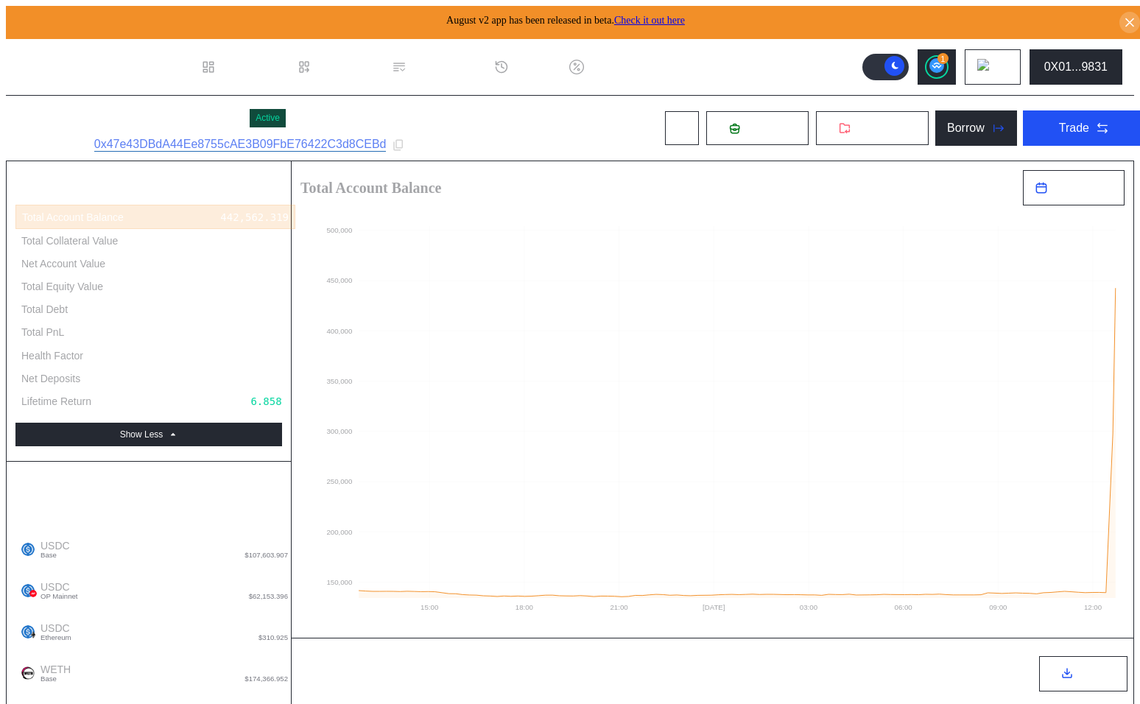
type input "*"
type input "****"
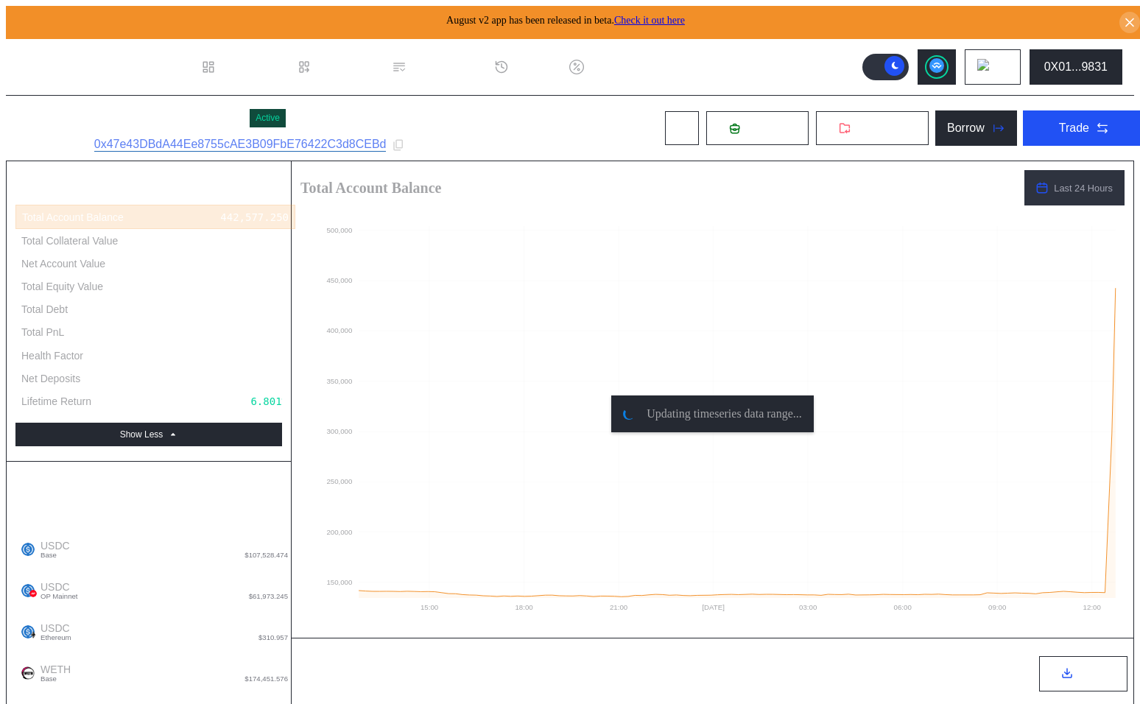
click at [944, 58] on circle at bounding box center [936, 65] width 15 height 15
